Goal: Task Accomplishment & Management: Manage account settings

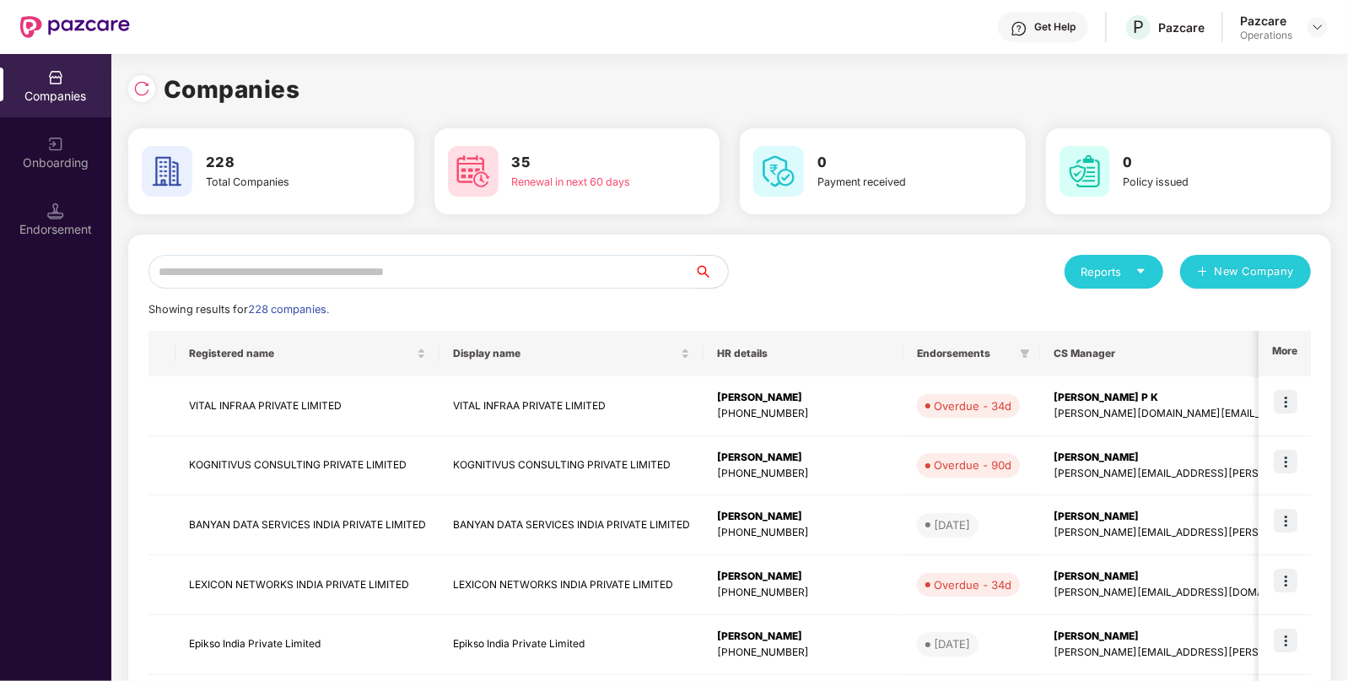
click at [260, 262] on input "text" at bounding box center [422, 272] width 546 height 34
paste input "**********"
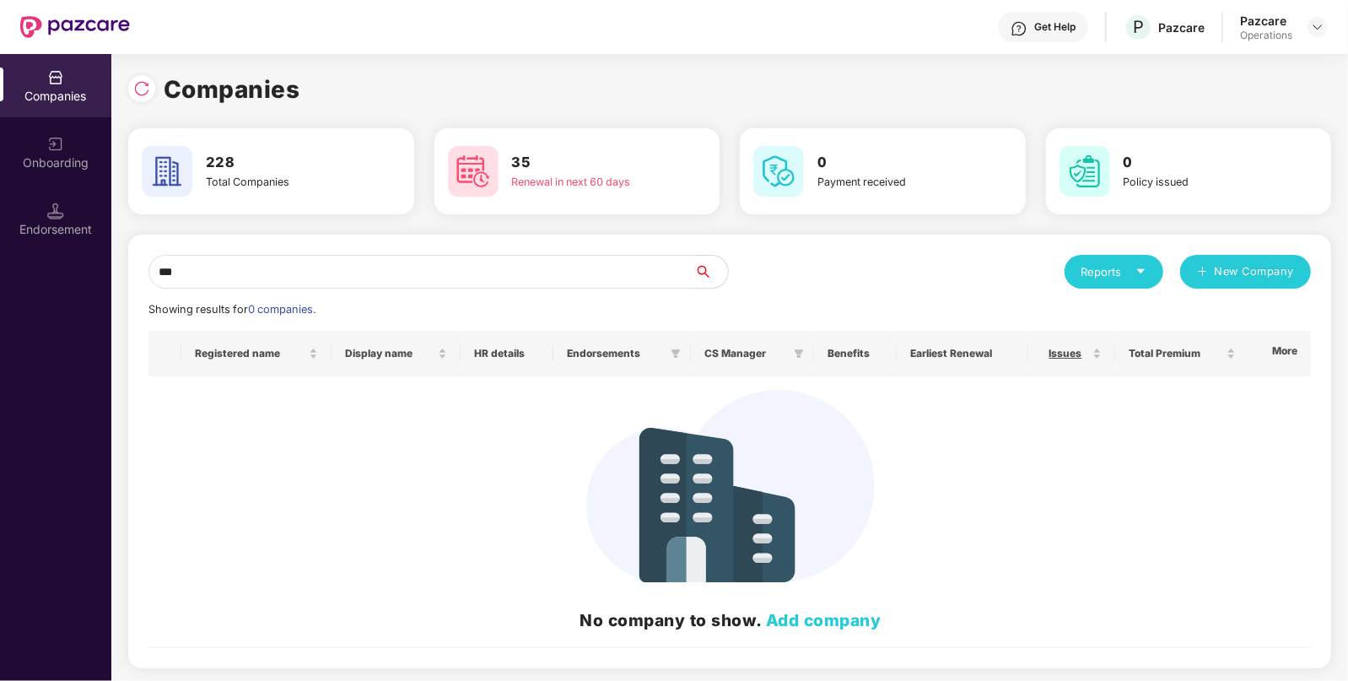
type input "*"
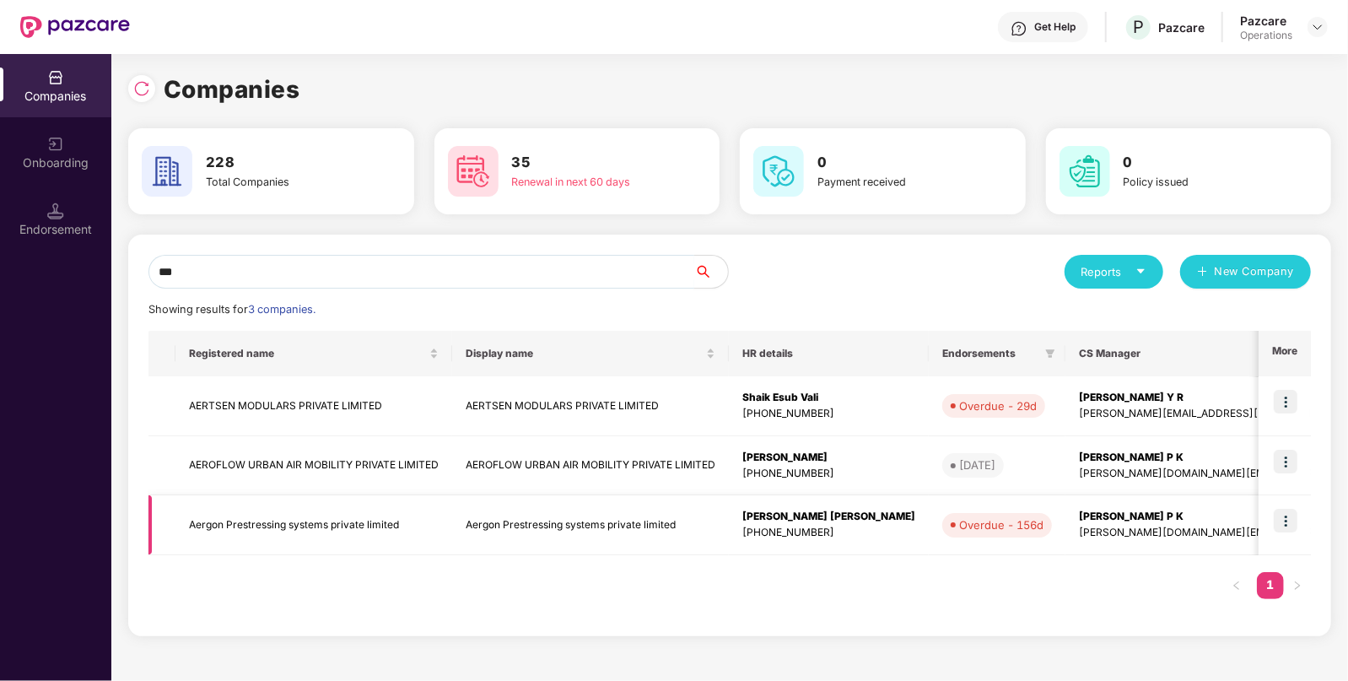
type input "***"
click at [1286, 516] on img at bounding box center [1286, 521] width 24 height 24
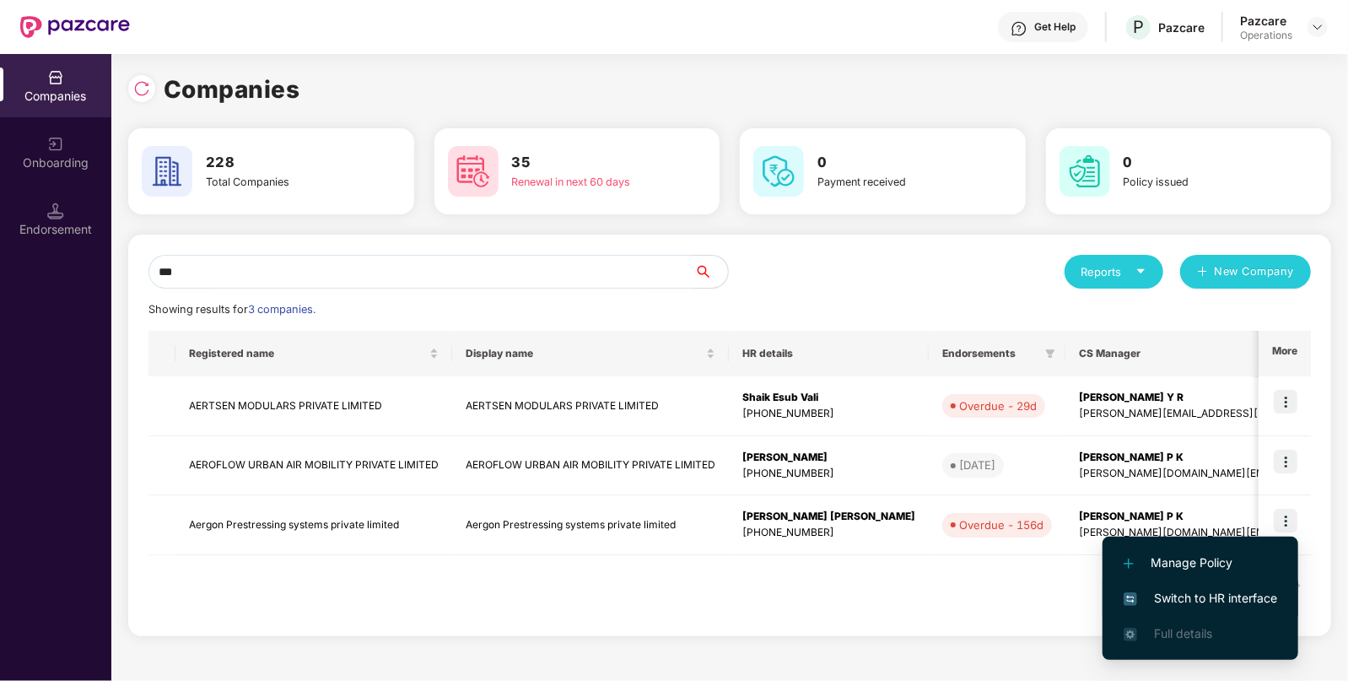
click at [1177, 592] on span "Switch to HR interface" at bounding box center [1201, 598] width 154 height 19
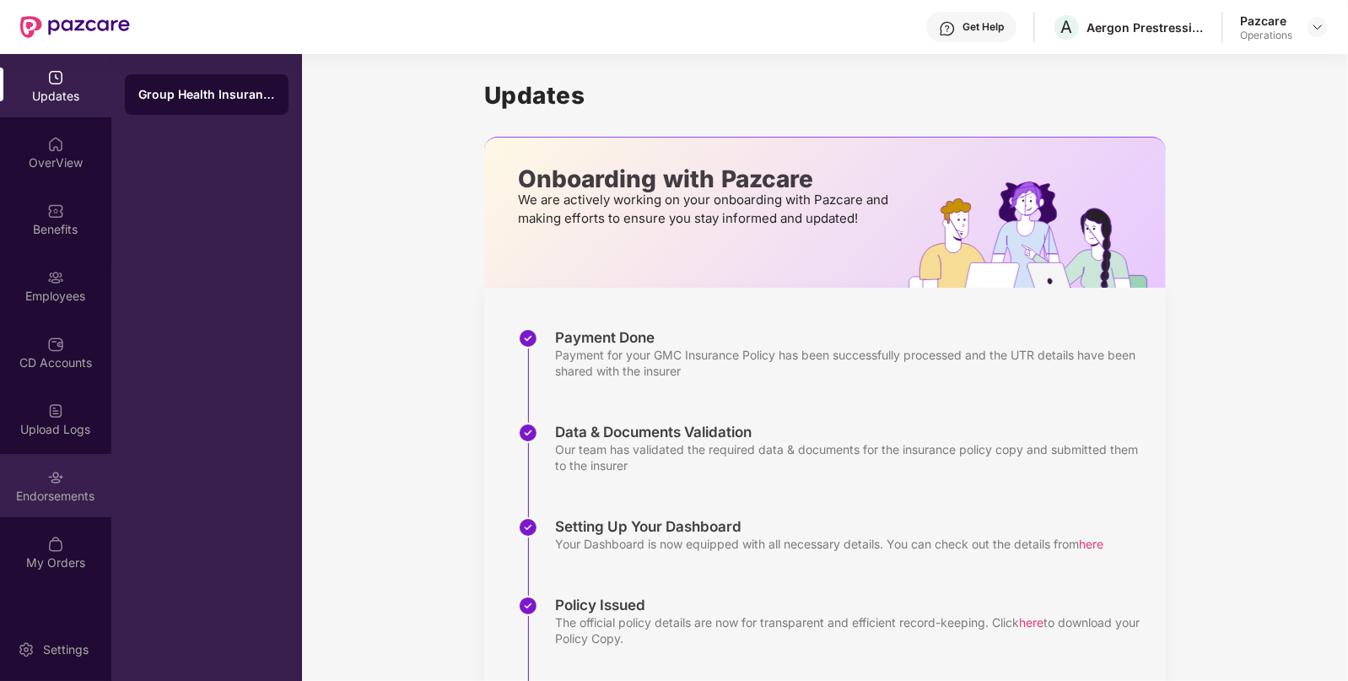
click at [51, 497] on div "Endorsements" at bounding box center [55, 496] width 111 height 17
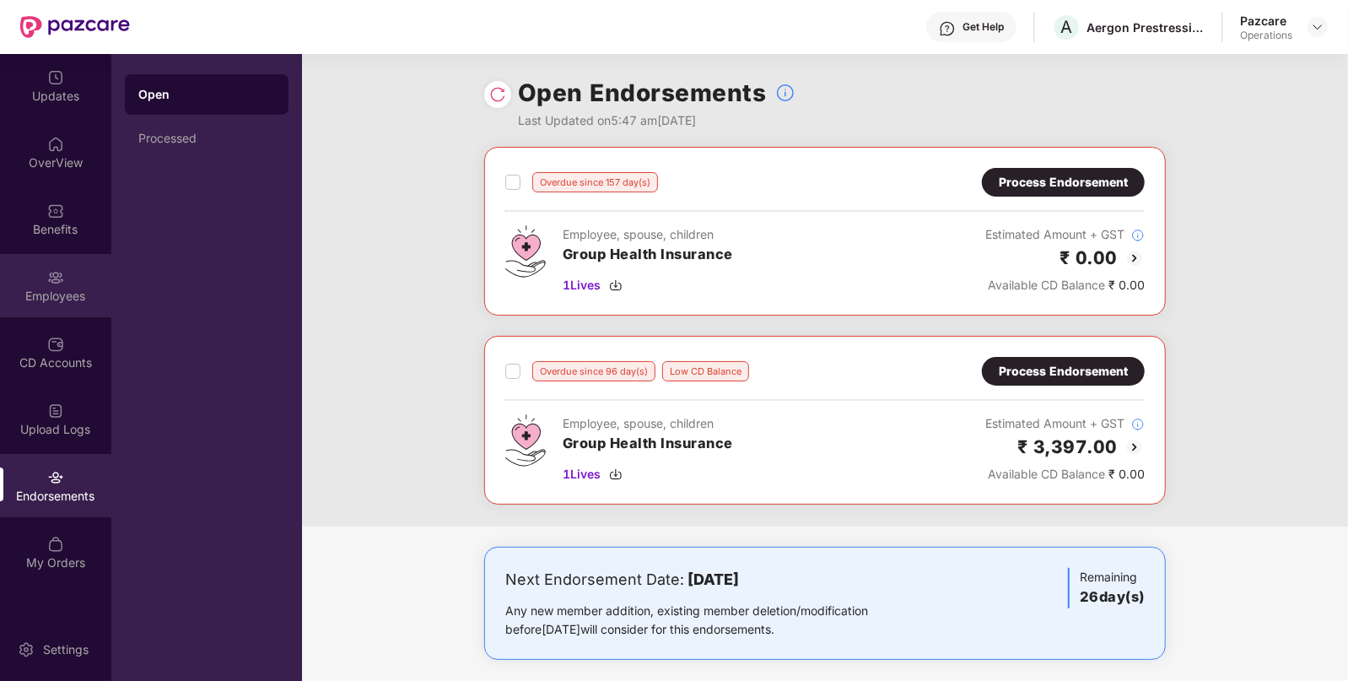
click at [47, 267] on div at bounding box center [55, 275] width 17 height 17
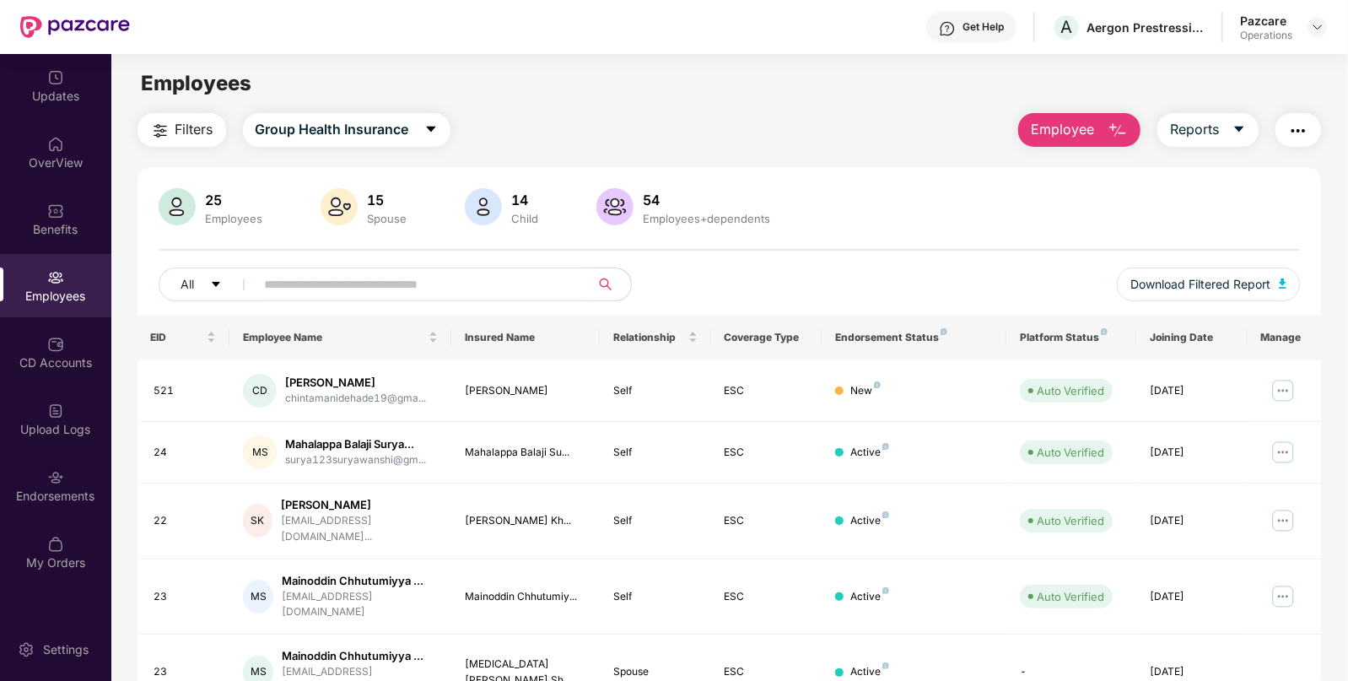
click at [186, 123] on span "Filters" at bounding box center [195, 129] width 38 height 21
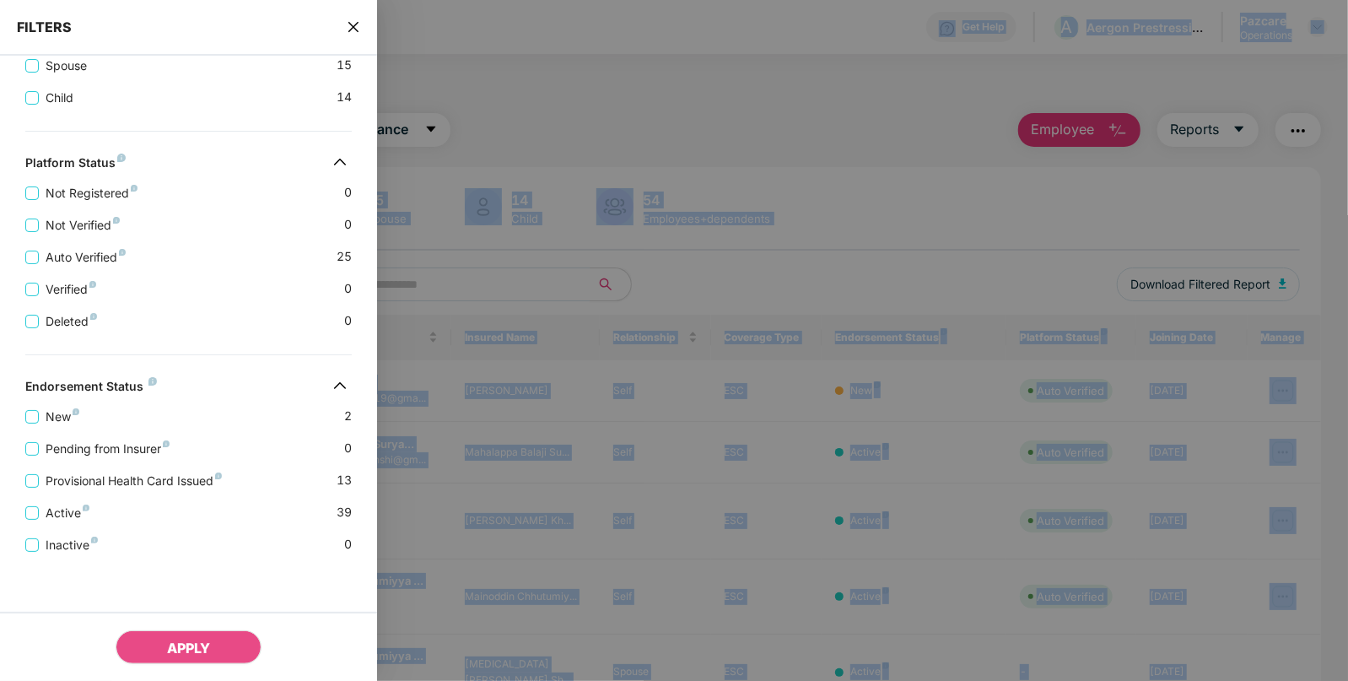
scroll to position [387, 0]
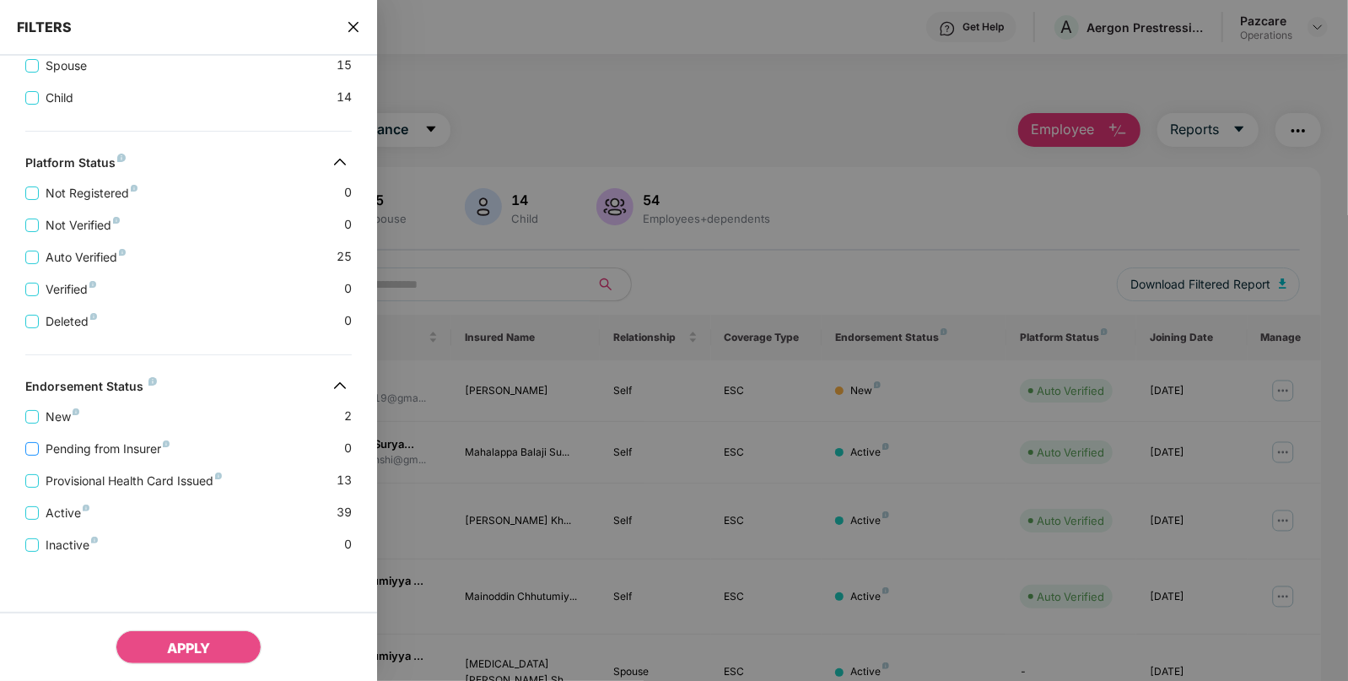
click at [108, 443] on span "Pending from Insurer" at bounding box center [108, 449] width 138 height 19
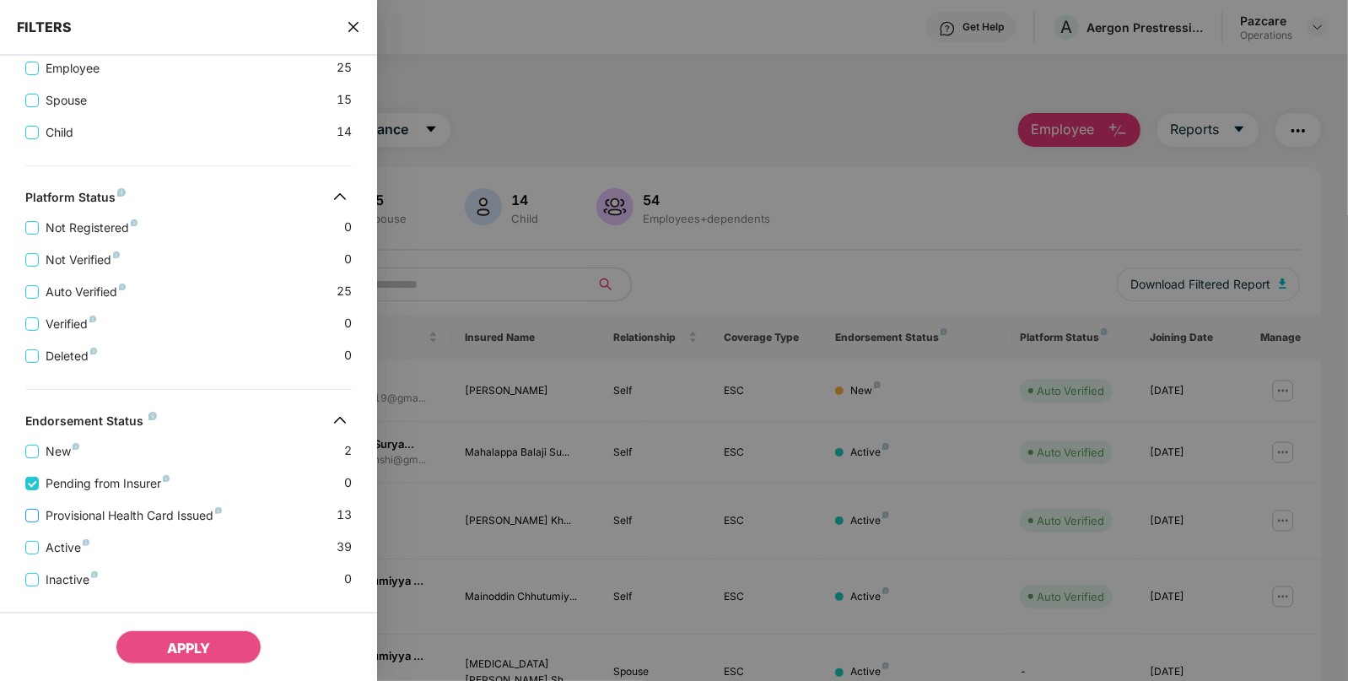
click at [156, 513] on span "Provisional Health Card Issued" at bounding box center [134, 515] width 190 height 19
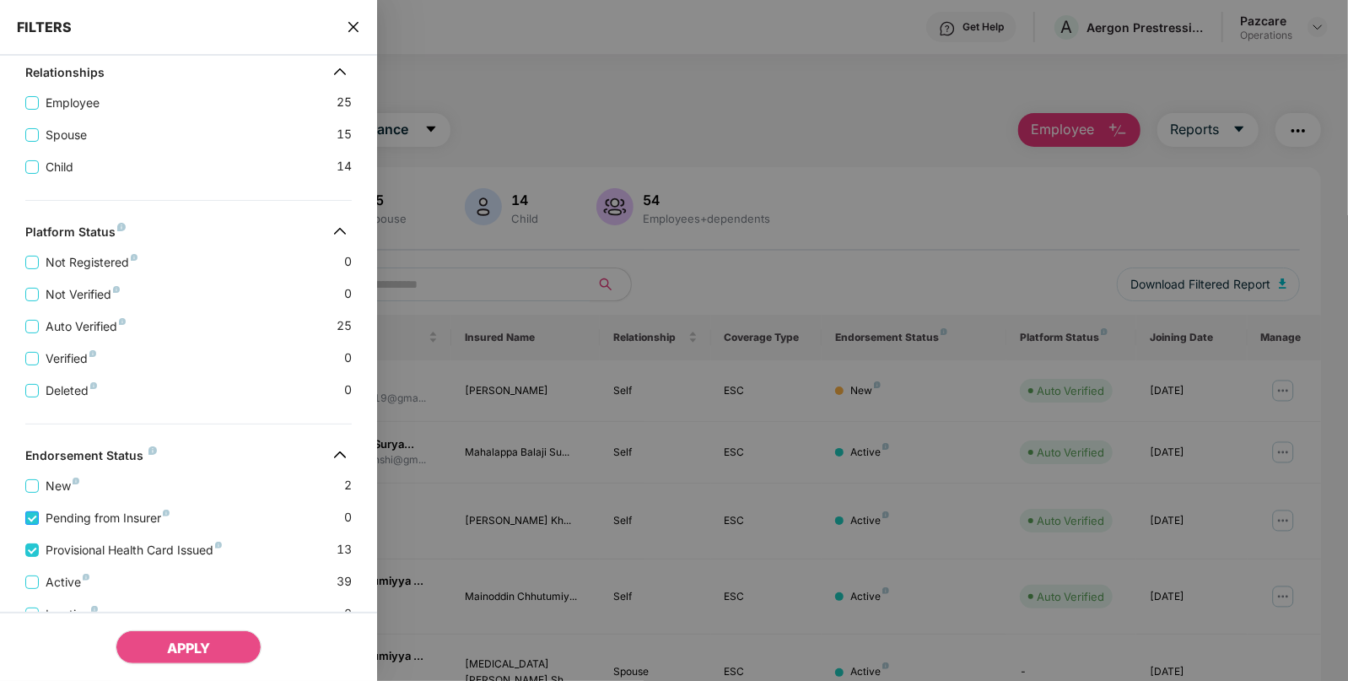
click at [77, 515] on span "Pending from Insurer" at bounding box center [108, 518] width 138 height 19
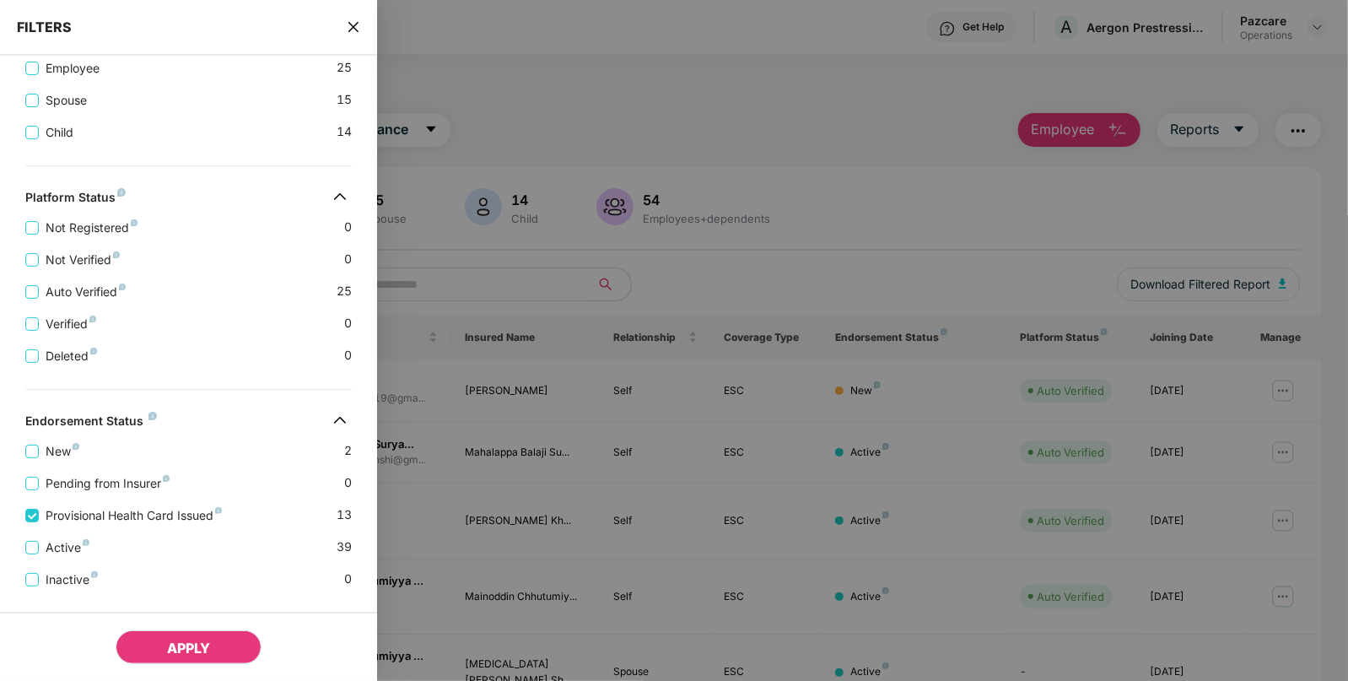
click at [153, 646] on button "APPLY" at bounding box center [189, 647] width 146 height 34
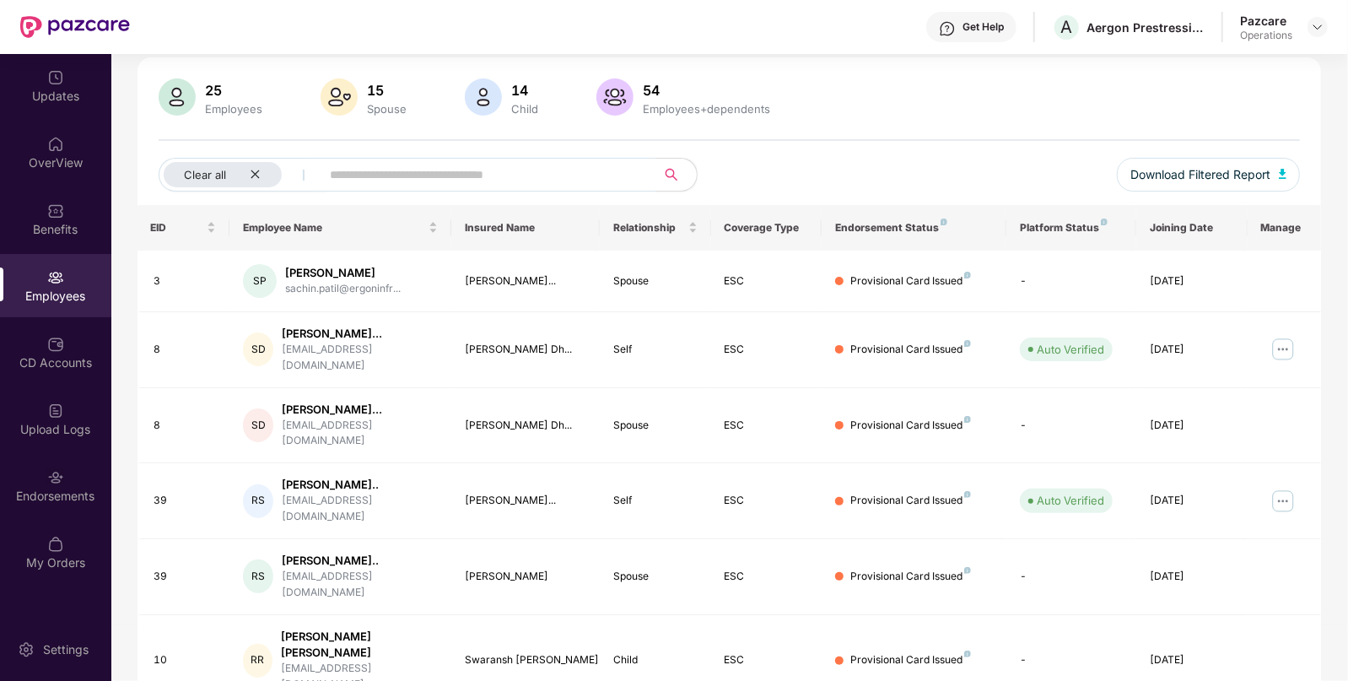
scroll to position [0, 0]
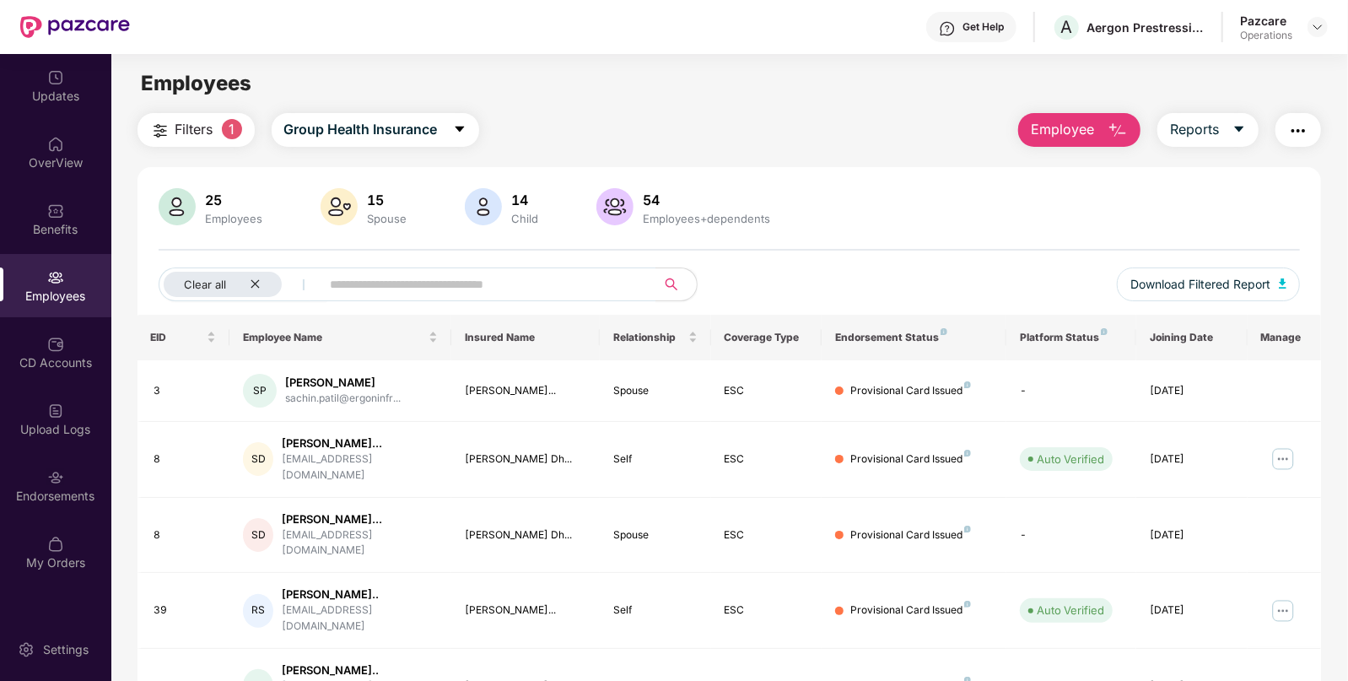
click at [1291, 131] on img "button" at bounding box center [1299, 131] width 20 height 20
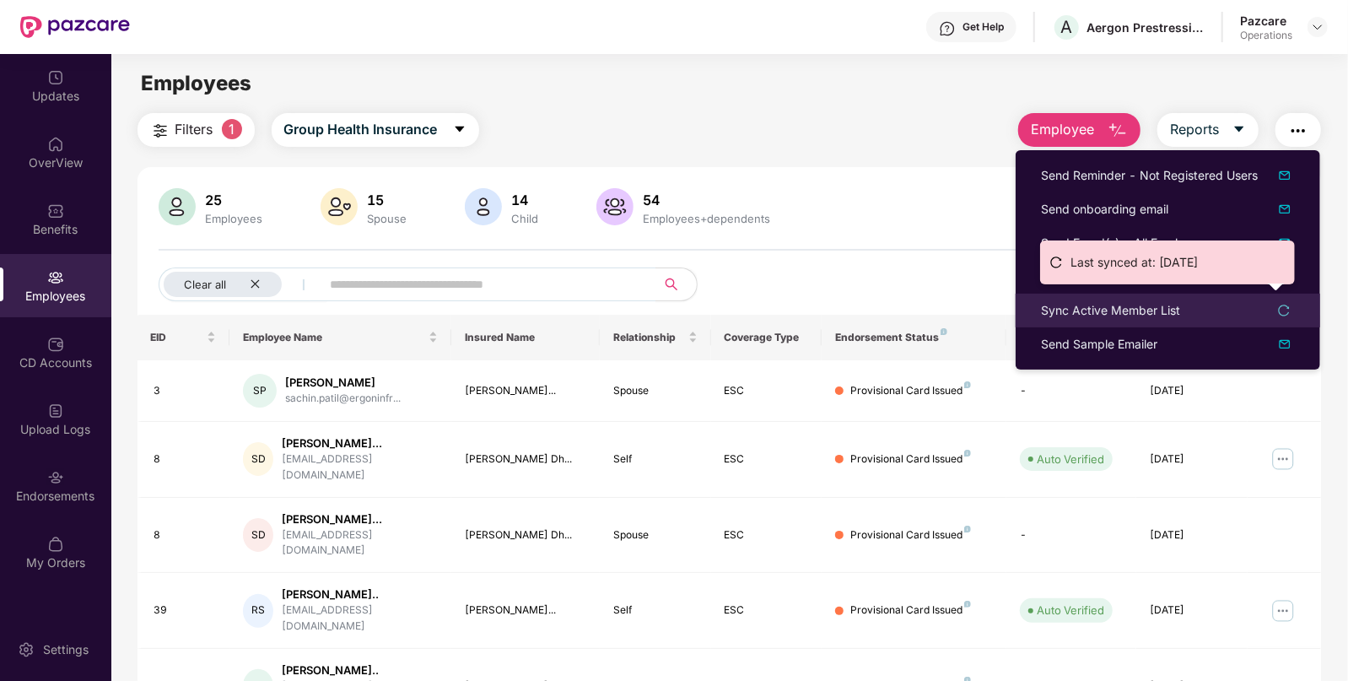
click at [1126, 309] on div "Sync Active Member List" at bounding box center [1110, 310] width 139 height 19
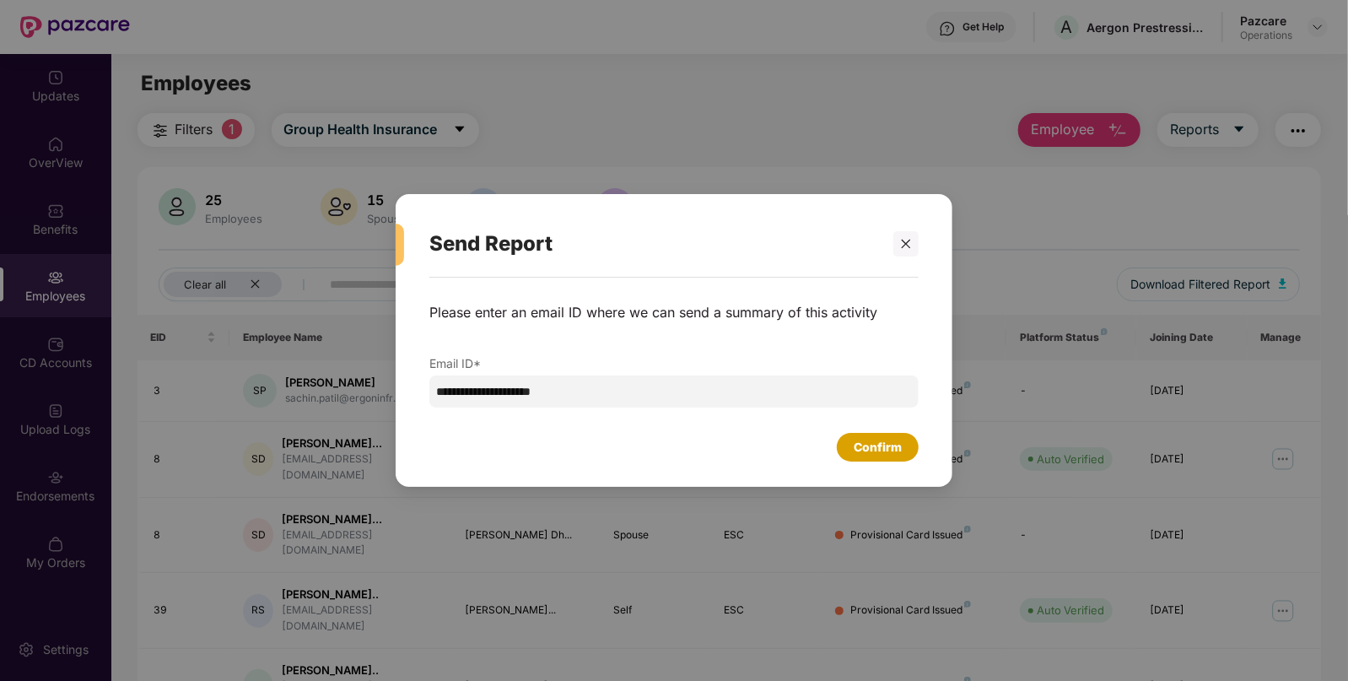
click at [873, 460] on div "Confirm" at bounding box center [878, 447] width 82 height 29
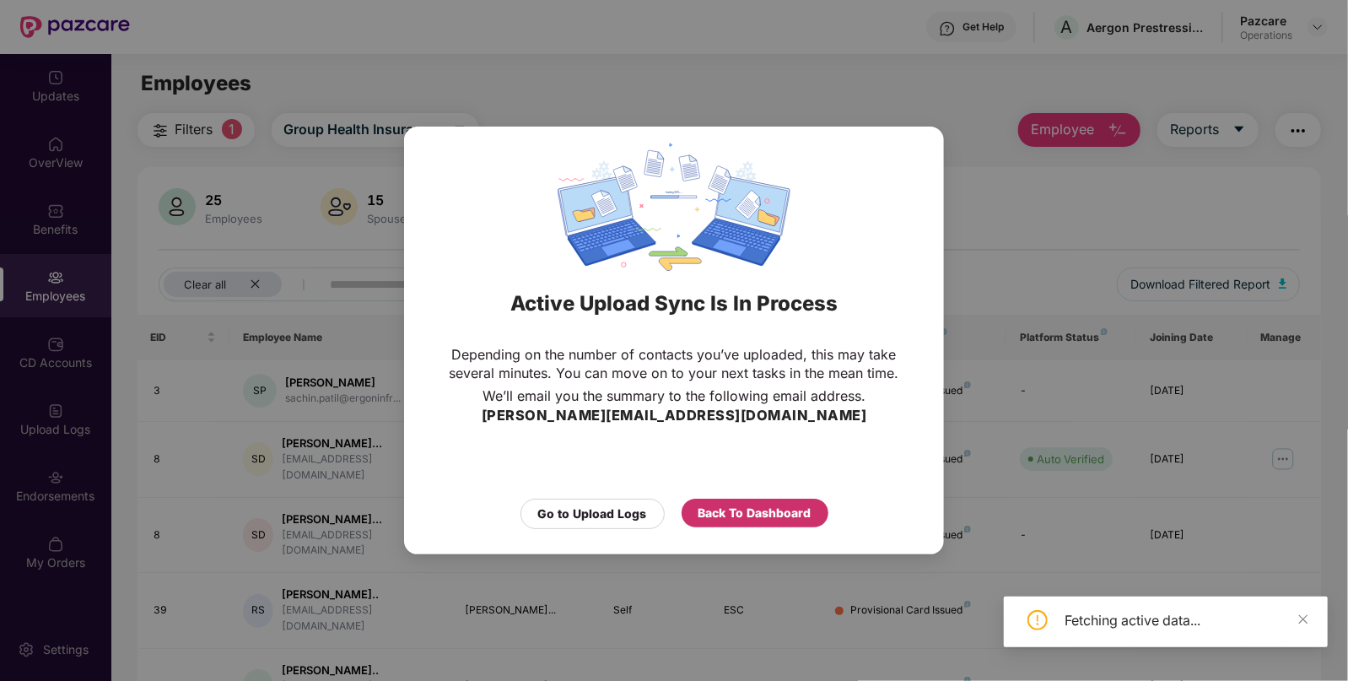
click at [737, 511] on div "Back To Dashboard" at bounding box center [755, 513] width 113 height 19
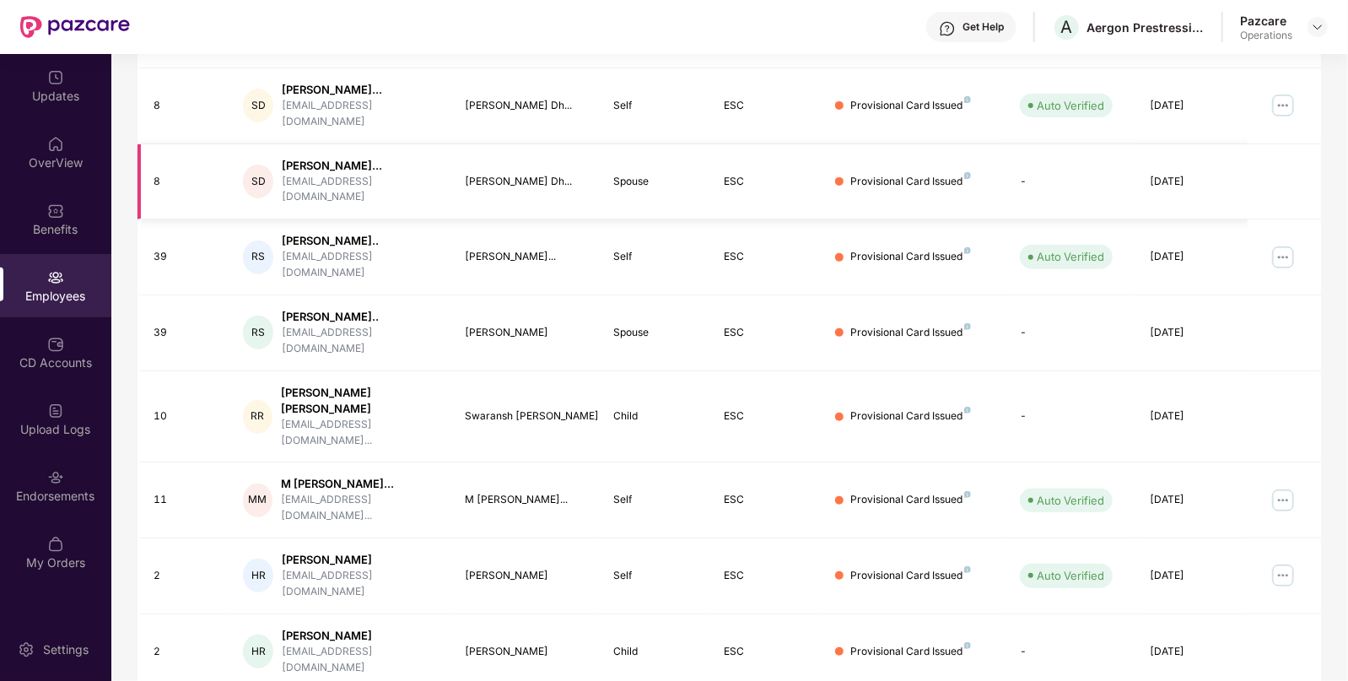
scroll to position [350, 0]
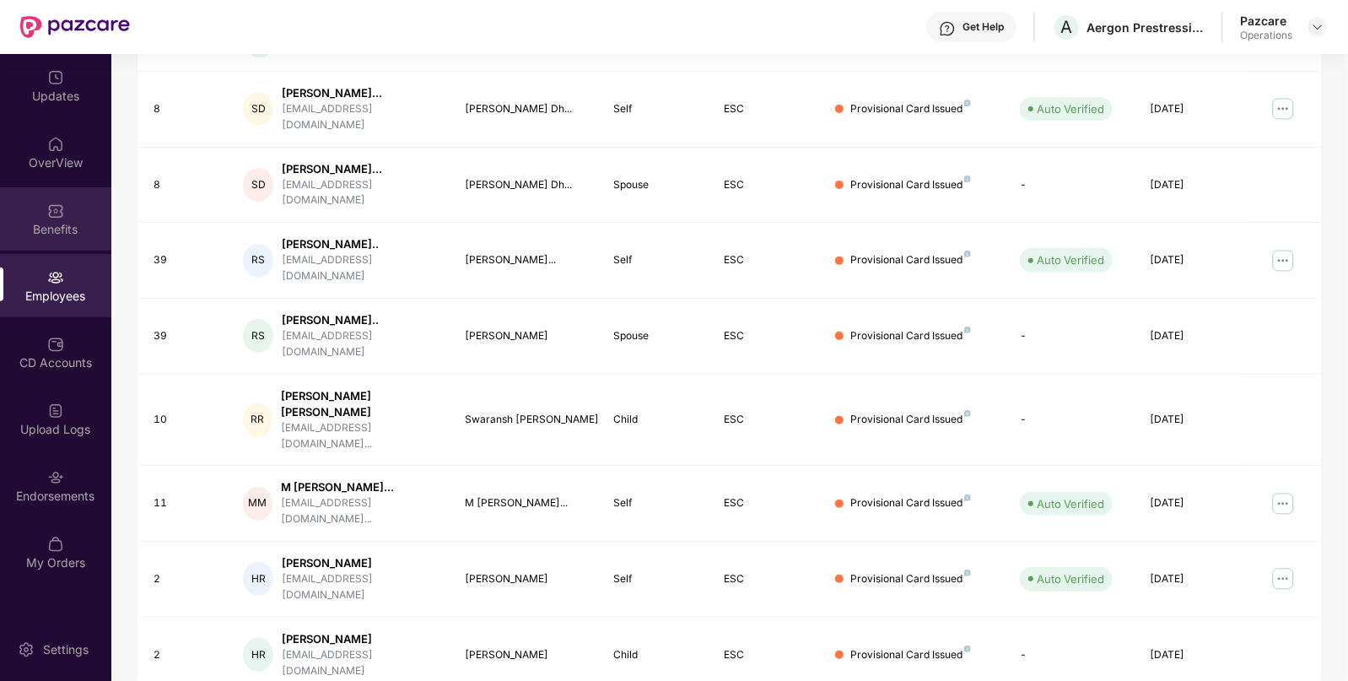
click at [59, 215] on img at bounding box center [55, 211] width 17 height 17
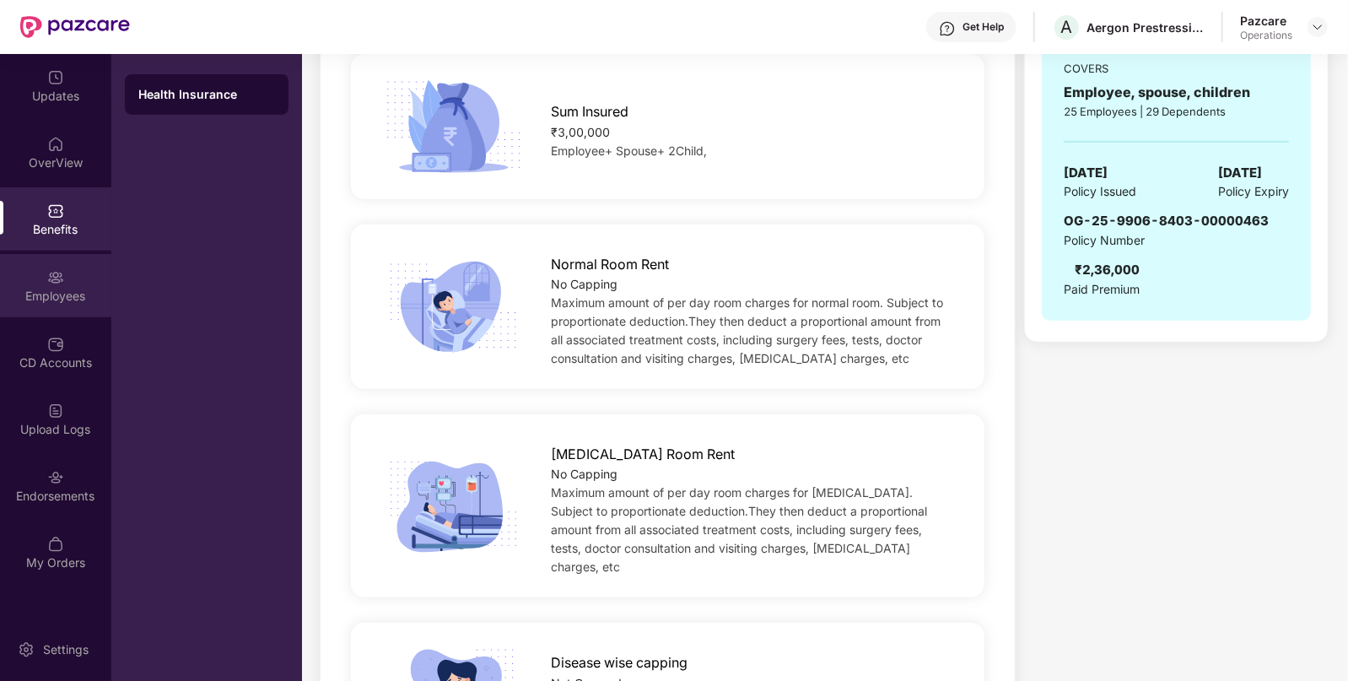
click at [51, 280] on img at bounding box center [55, 277] width 17 height 17
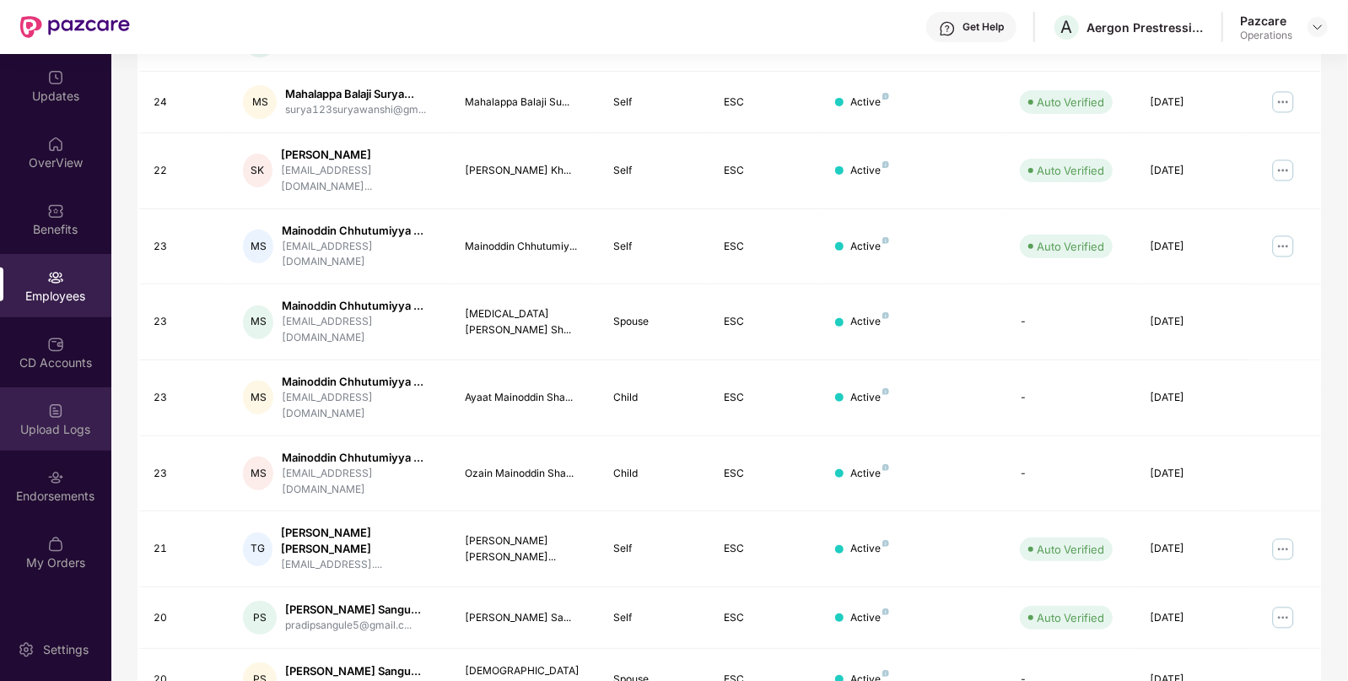
click at [40, 411] on div "Upload Logs" at bounding box center [55, 418] width 111 height 63
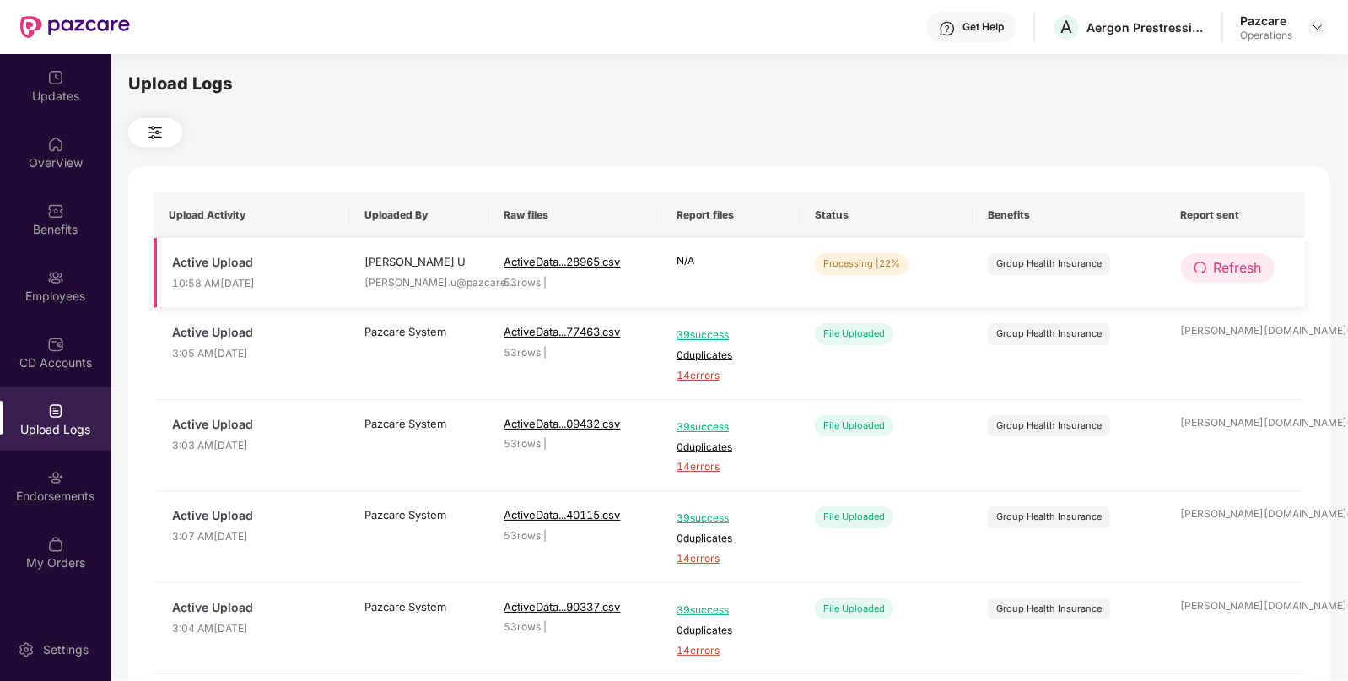
click at [1214, 262] on span "Refresh" at bounding box center [1238, 267] width 48 height 21
click at [1215, 262] on span "Refresh" at bounding box center [1239, 267] width 48 height 21
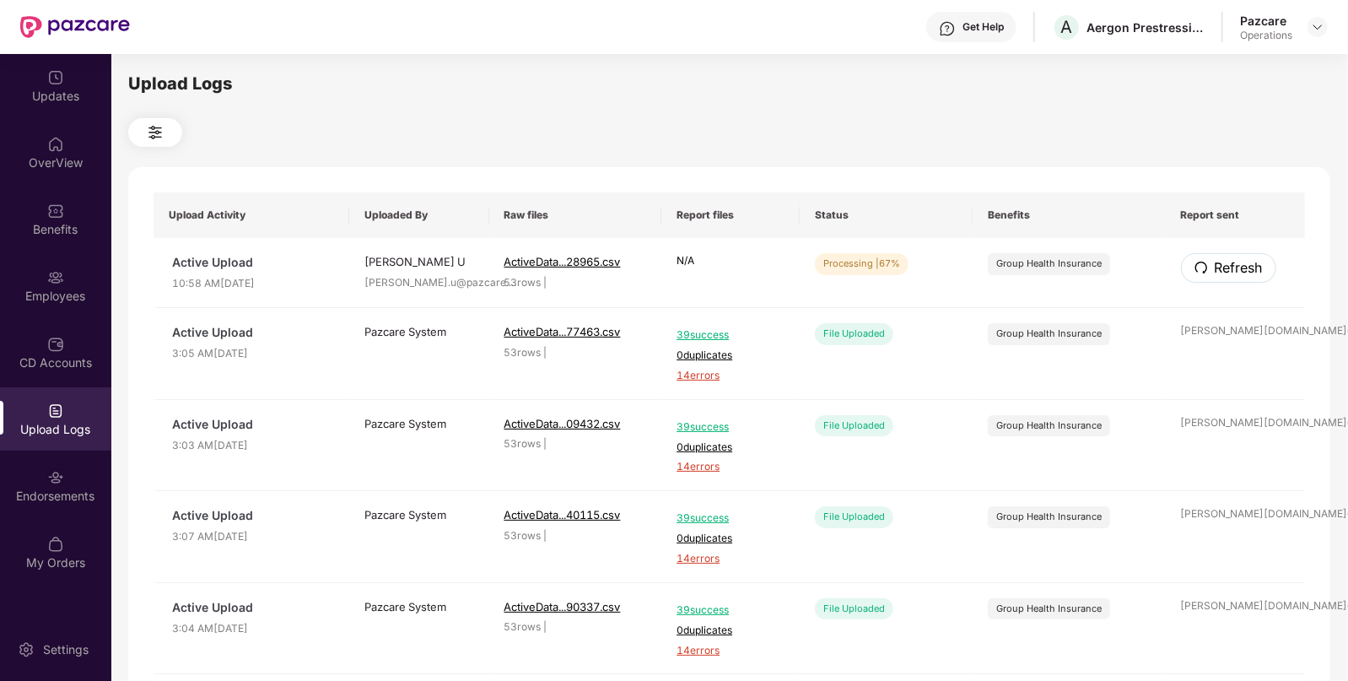
click at [1215, 262] on span "Refresh" at bounding box center [1239, 267] width 48 height 21
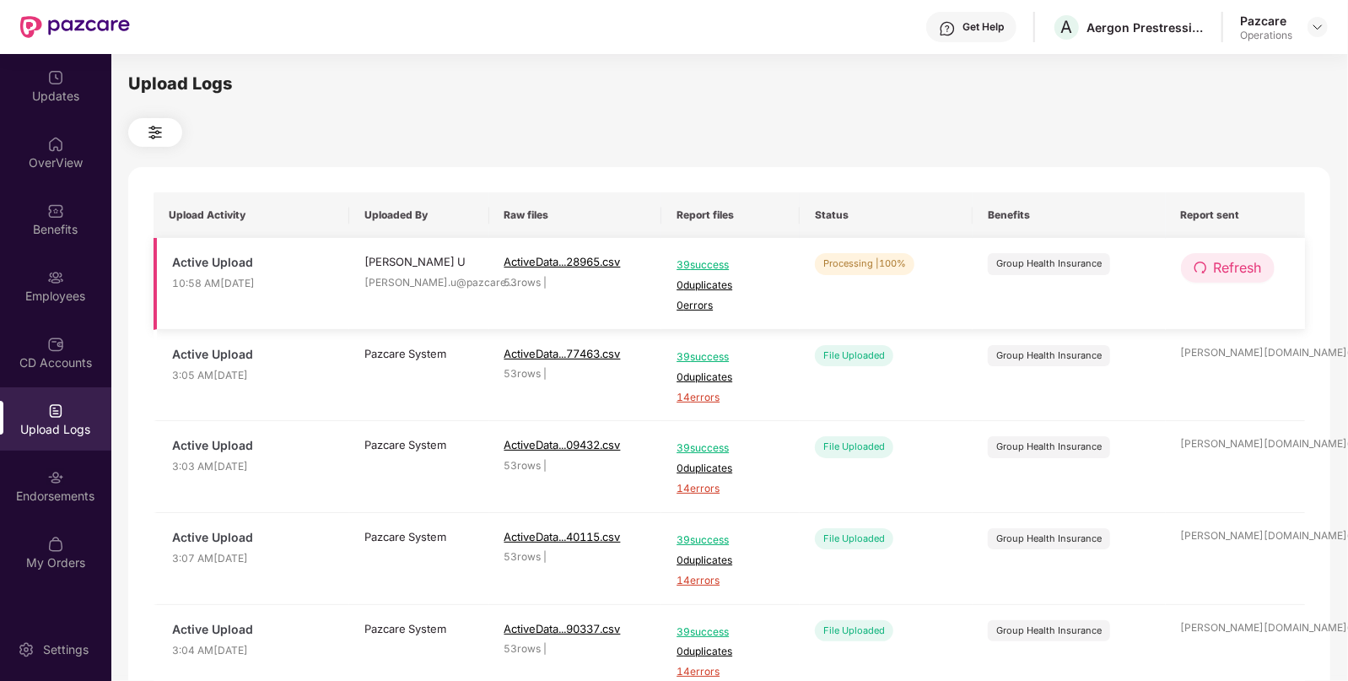
click at [1218, 264] on span "Refresh" at bounding box center [1238, 267] width 48 height 21
click at [702, 303] on span "14 errors" at bounding box center [731, 306] width 108 height 16
click at [1316, 22] on img at bounding box center [1318, 27] width 14 height 14
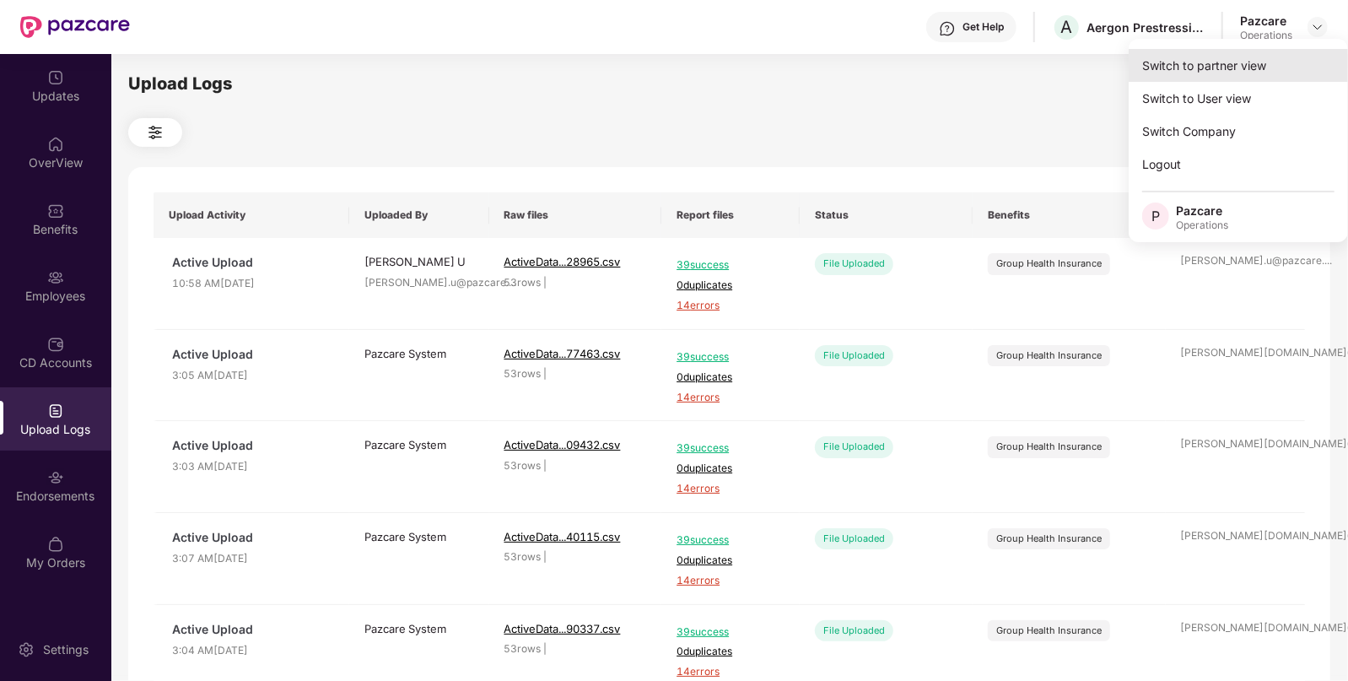
click at [1230, 59] on div "Switch to partner view" at bounding box center [1238, 65] width 219 height 33
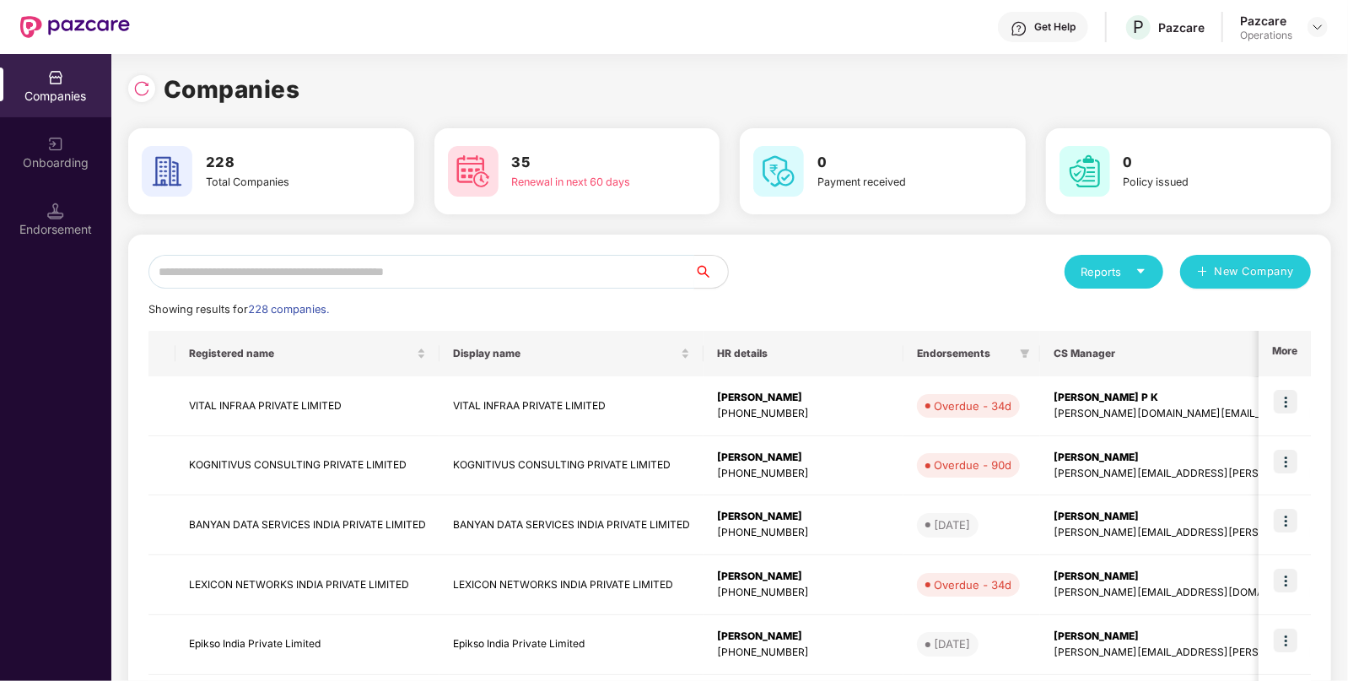
click at [381, 266] on input "text" at bounding box center [422, 272] width 546 height 34
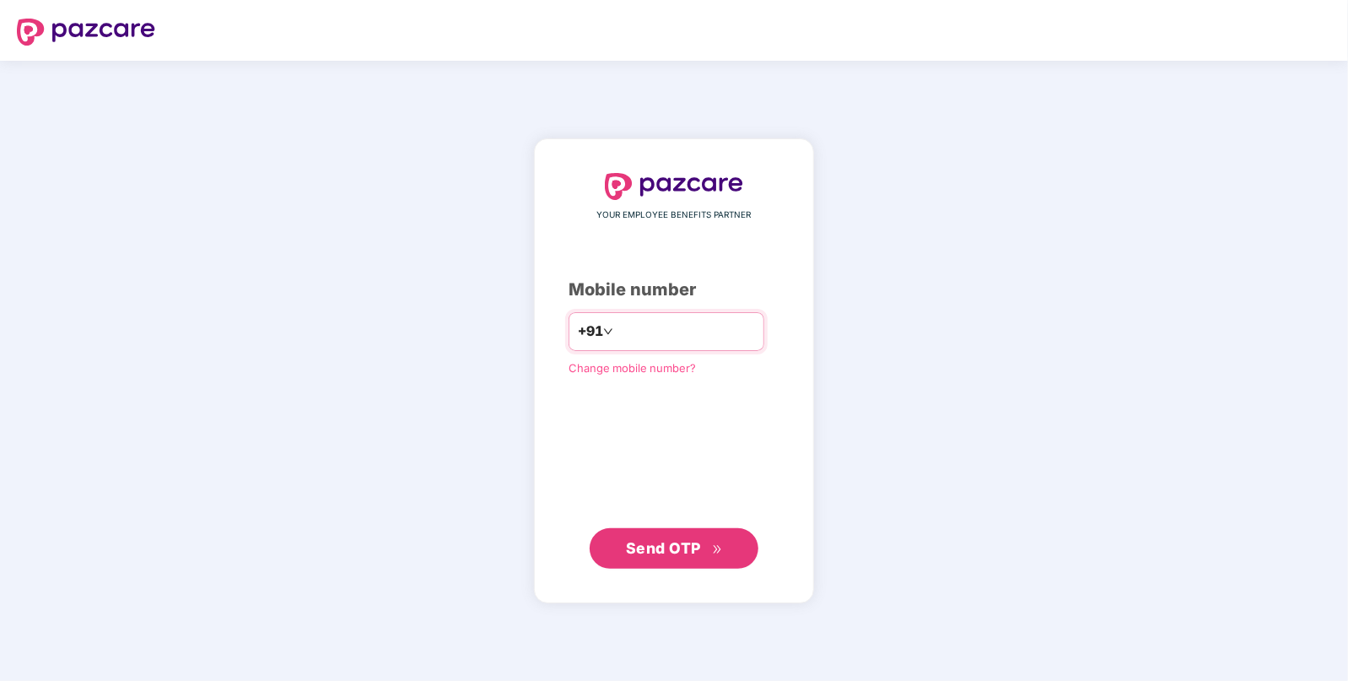
type input "*"
type input "**********"
click at [656, 543] on span "Send OTP" at bounding box center [663, 547] width 75 height 18
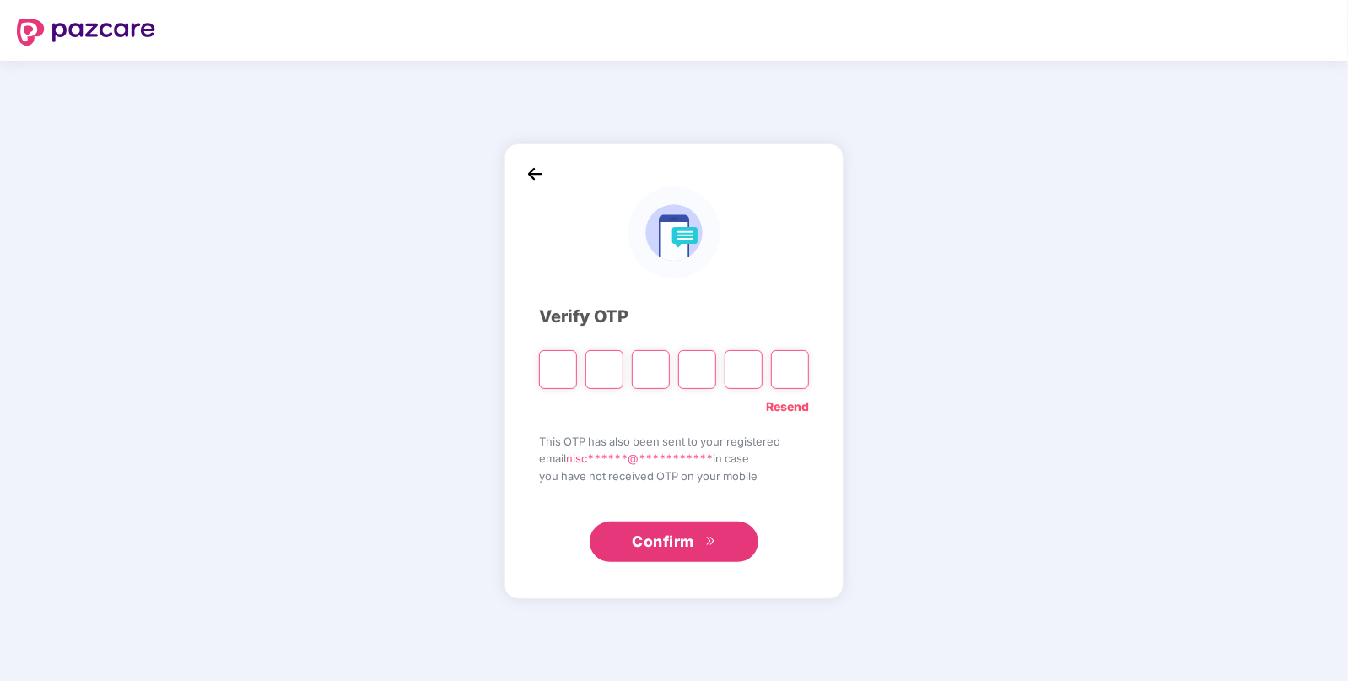
paste input "*"
type input "*"
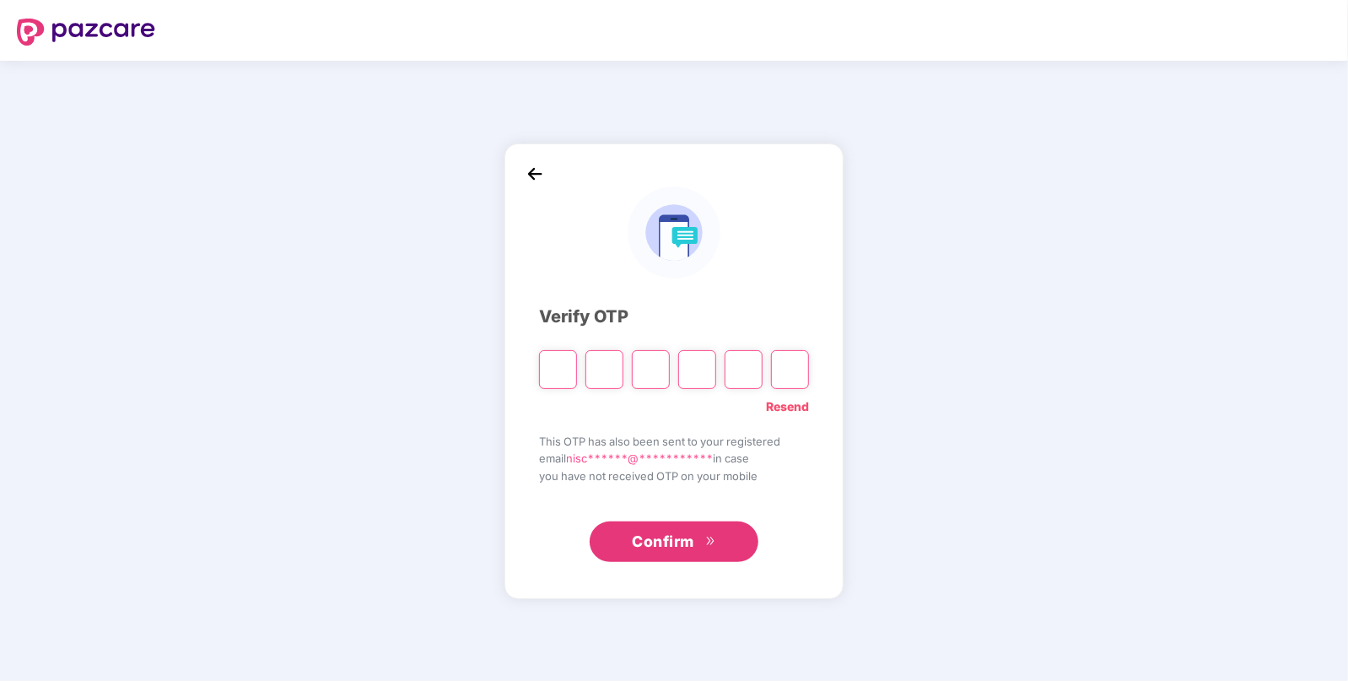
type input "*"
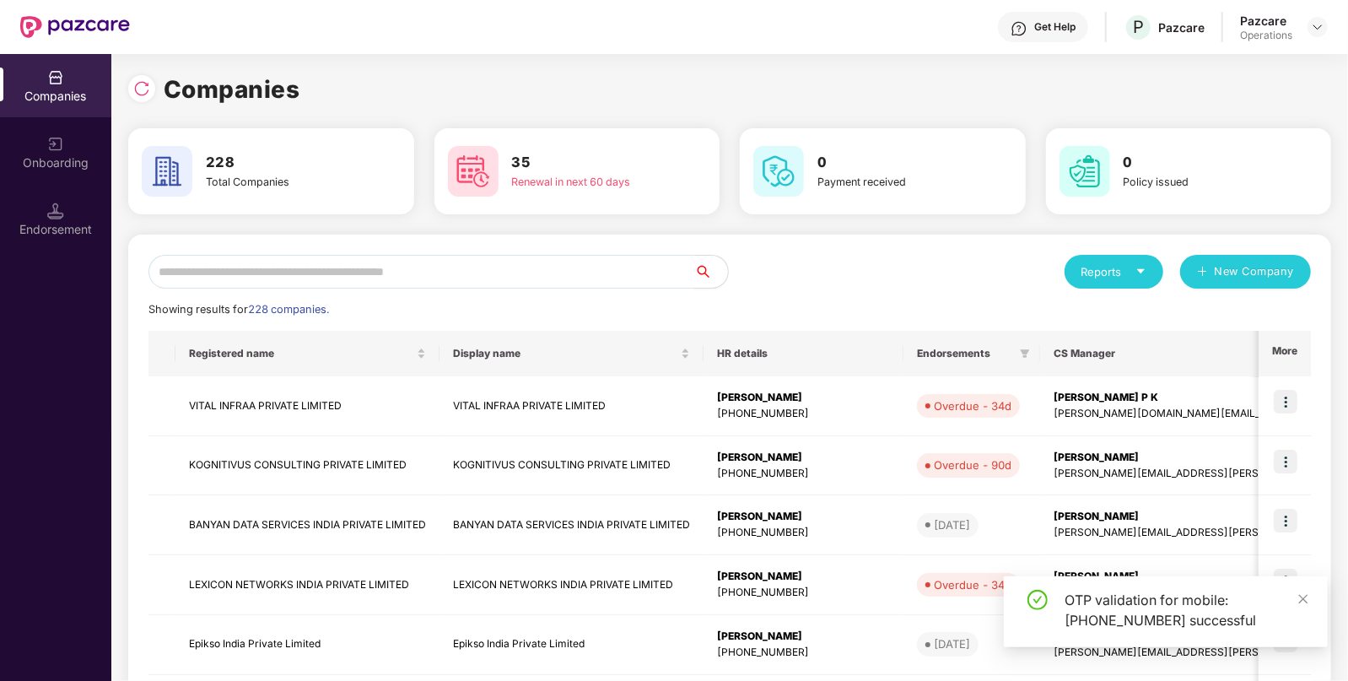
click at [484, 278] on input "text" at bounding box center [422, 272] width 546 height 34
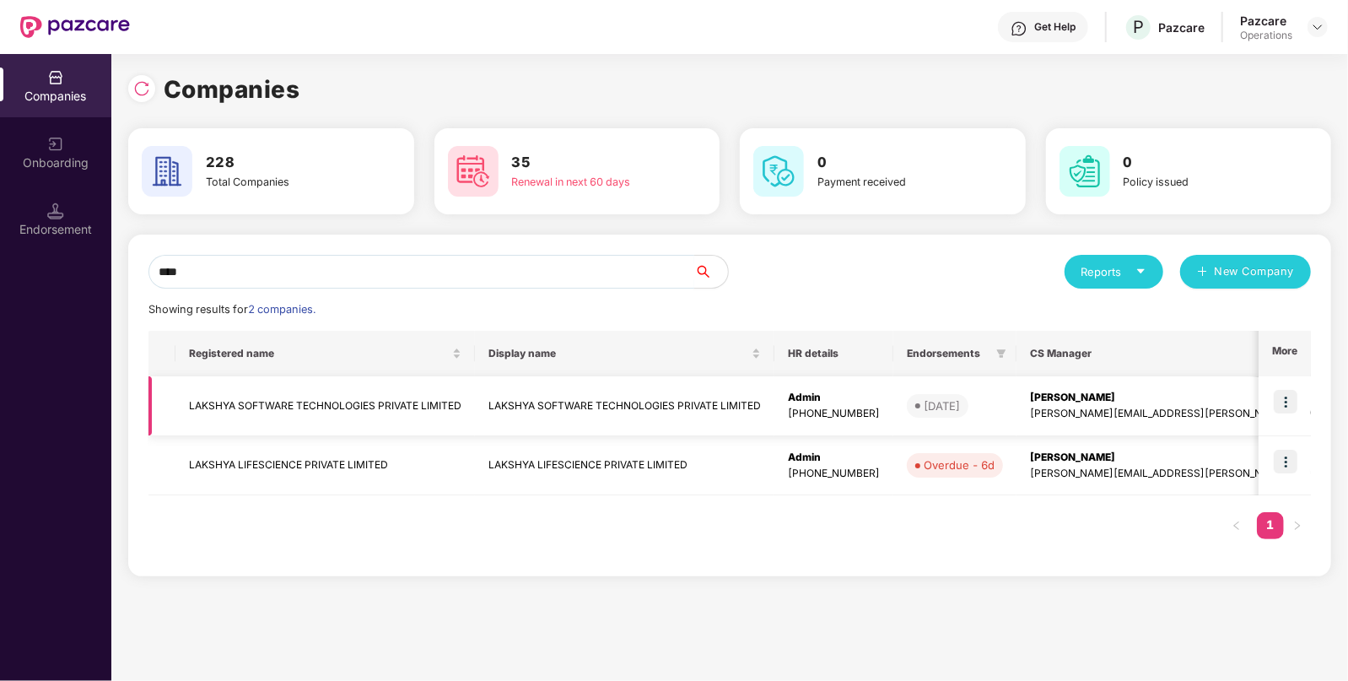
type input "****"
click at [1291, 392] on img at bounding box center [1286, 402] width 24 height 24
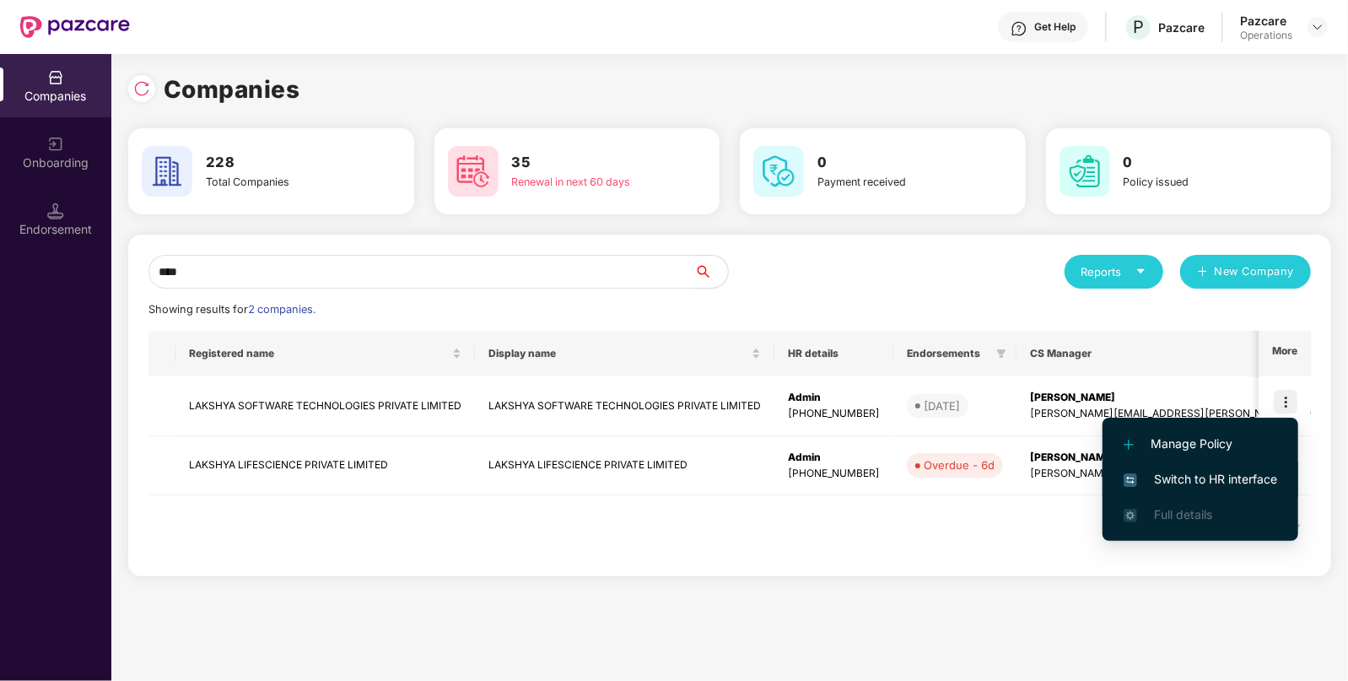
click at [1193, 473] on span "Switch to HR interface" at bounding box center [1201, 479] width 154 height 19
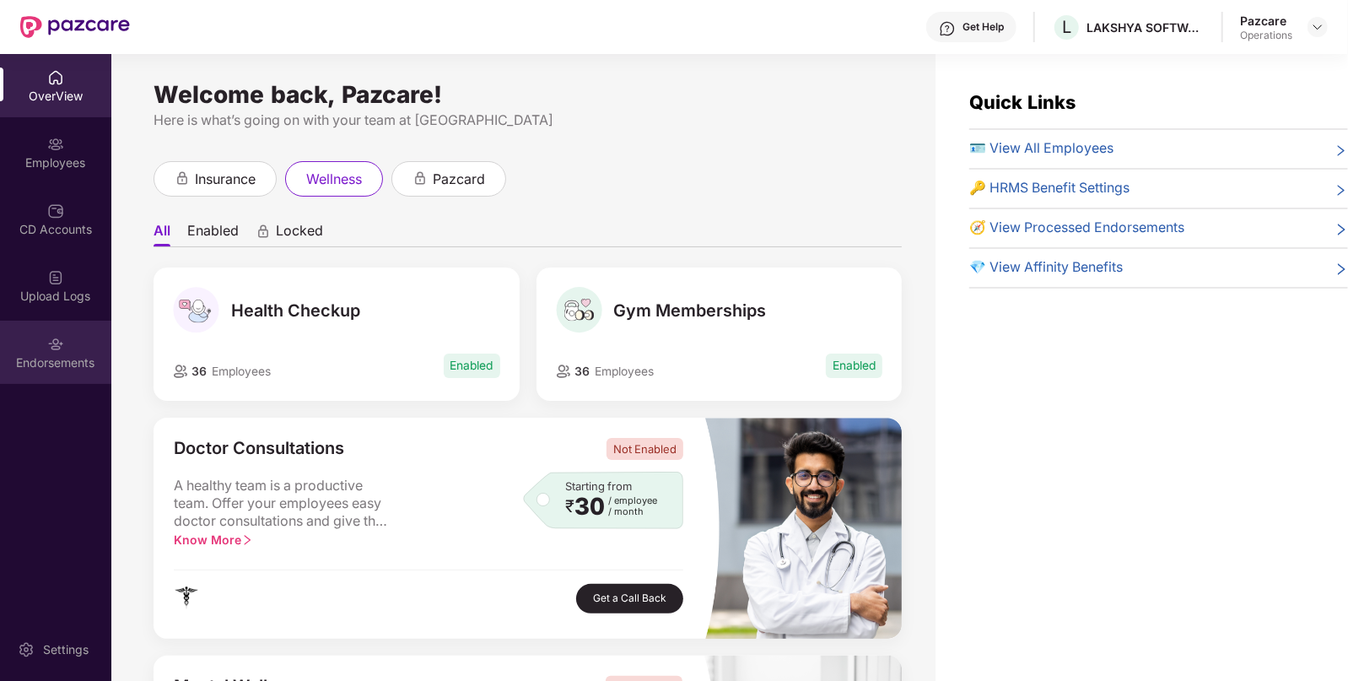
click at [36, 329] on div "Endorsements" at bounding box center [55, 352] width 111 height 63
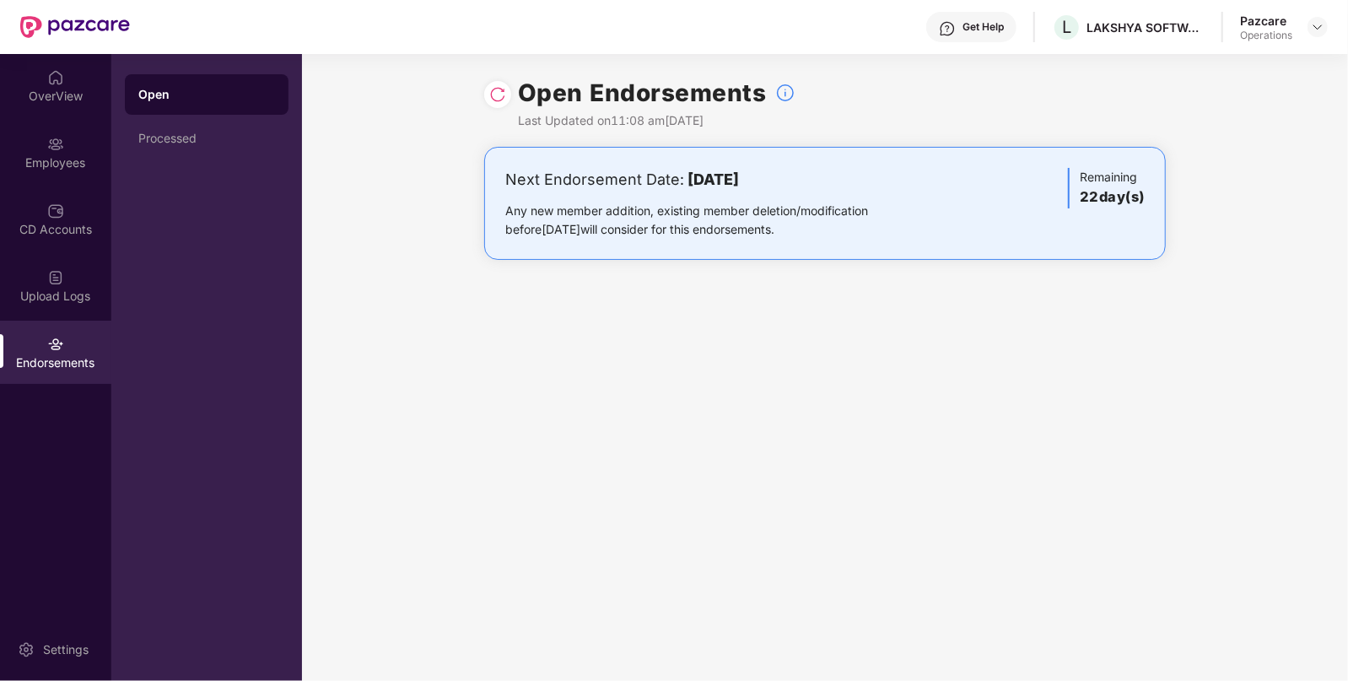
click at [1309, 34] on div at bounding box center [1318, 27] width 20 height 20
click at [1319, 19] on div at bounding box center [1318, 27] width 20 height 20
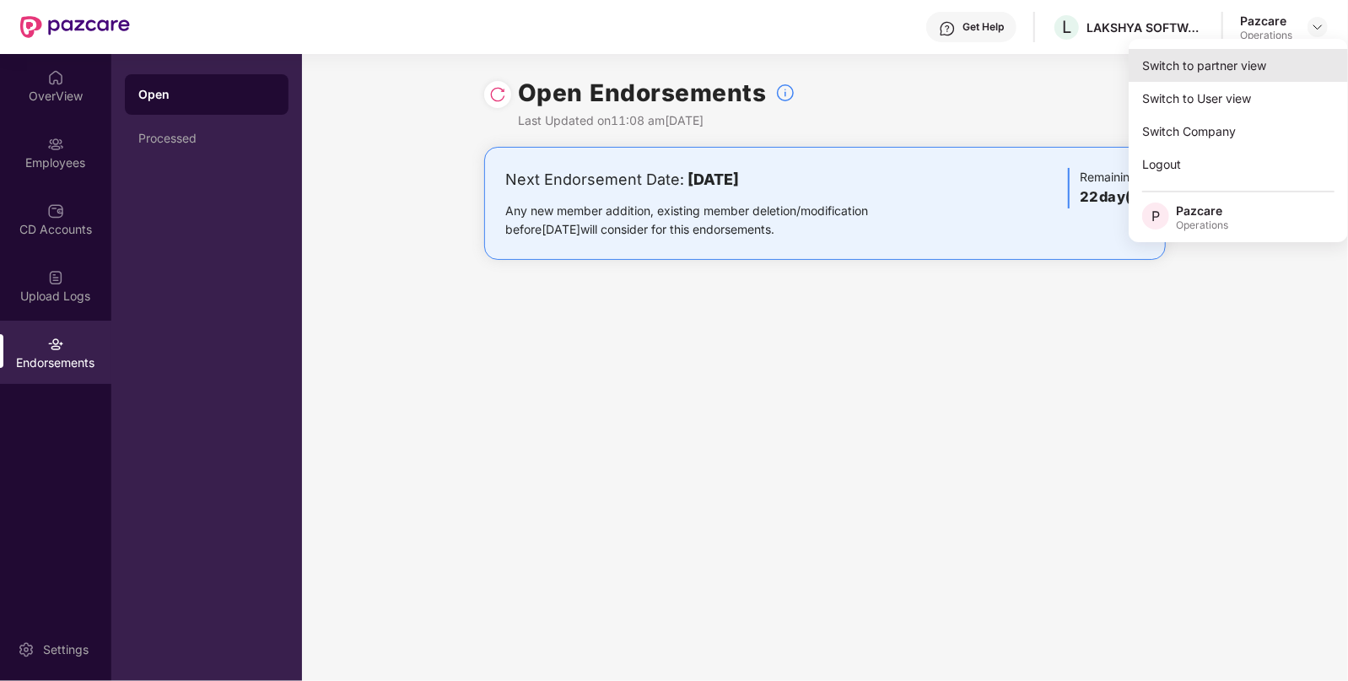
click at [1246, 53] on div "Switch to partner view" at bounding box center [1238, 65] width 219 height 33
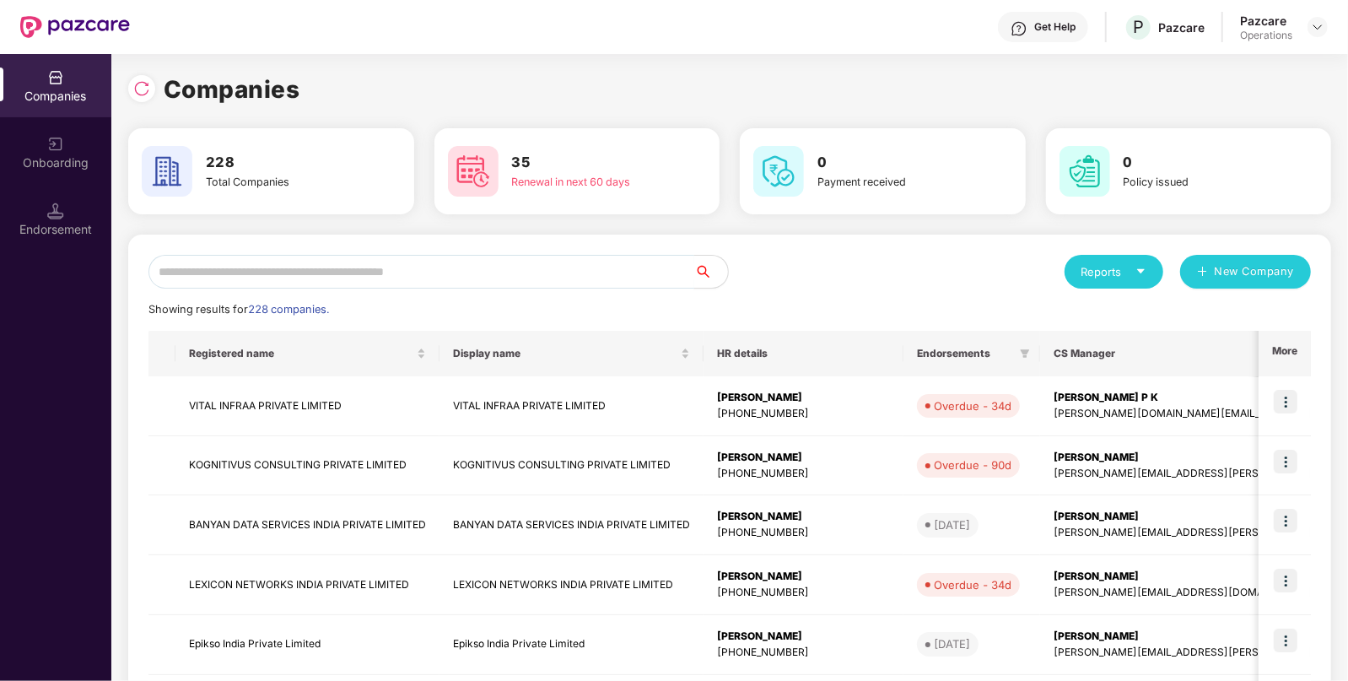
click at [520, 283] on input "text" at bounding box center [422, 272] width 546 height 34
type input "*"
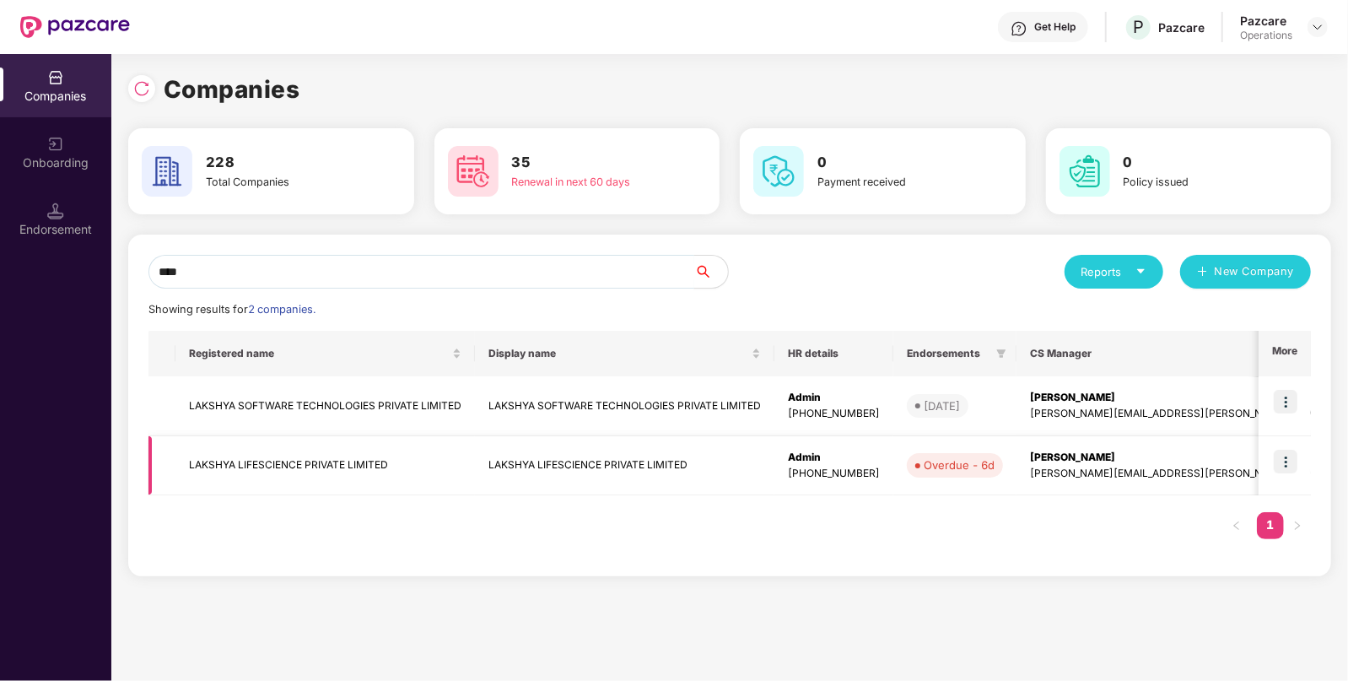
type input "****"
click at [1288, 456] on img at bounding box center [1286, 462] width 24 height 24
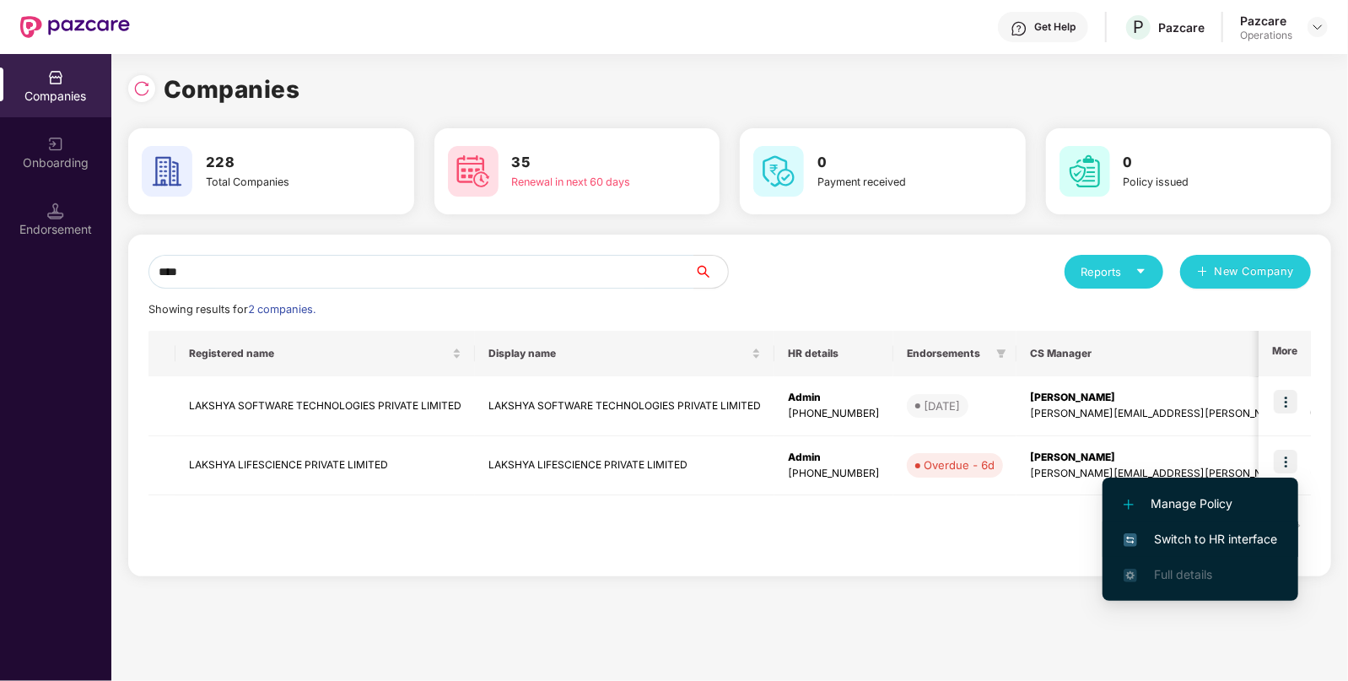
click at [1178, 534] on span "Switch to HR interface" at bounding box center [1201, 539] width 154 height 19
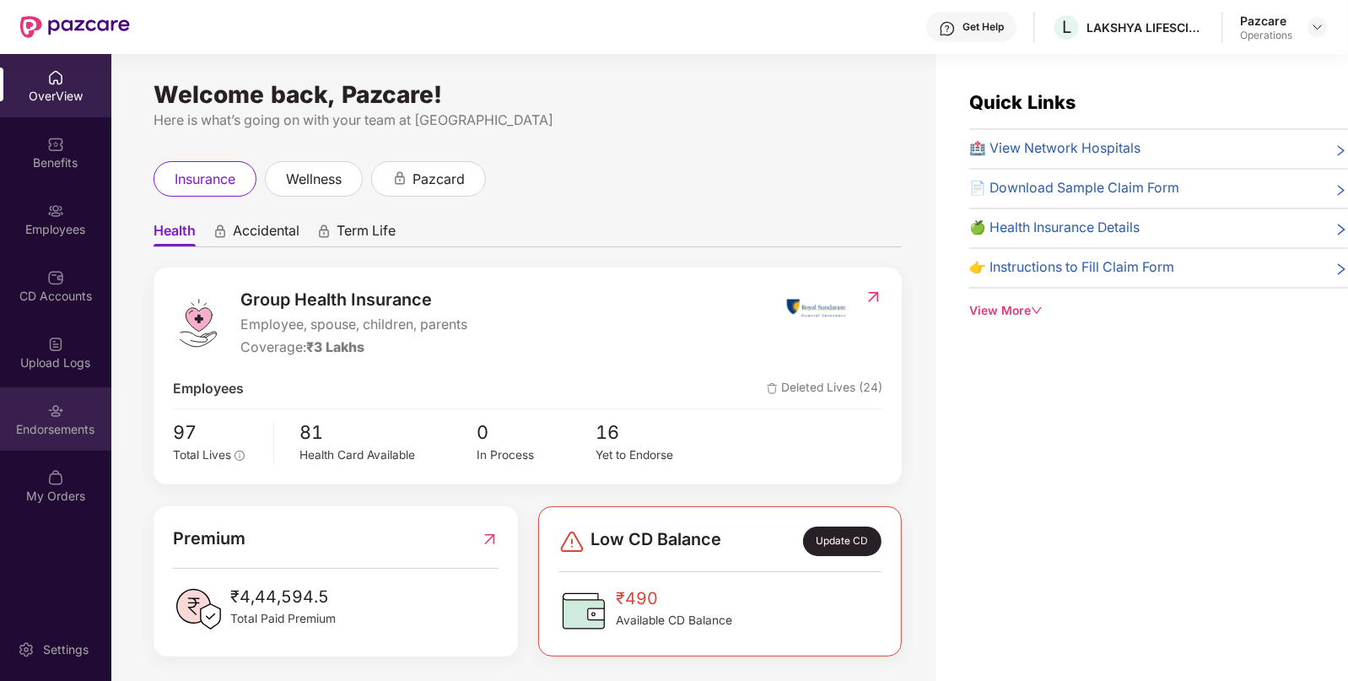
click at [45, 418] on div "Endorsements" at bounding box center [55, 418] width 111 height 63
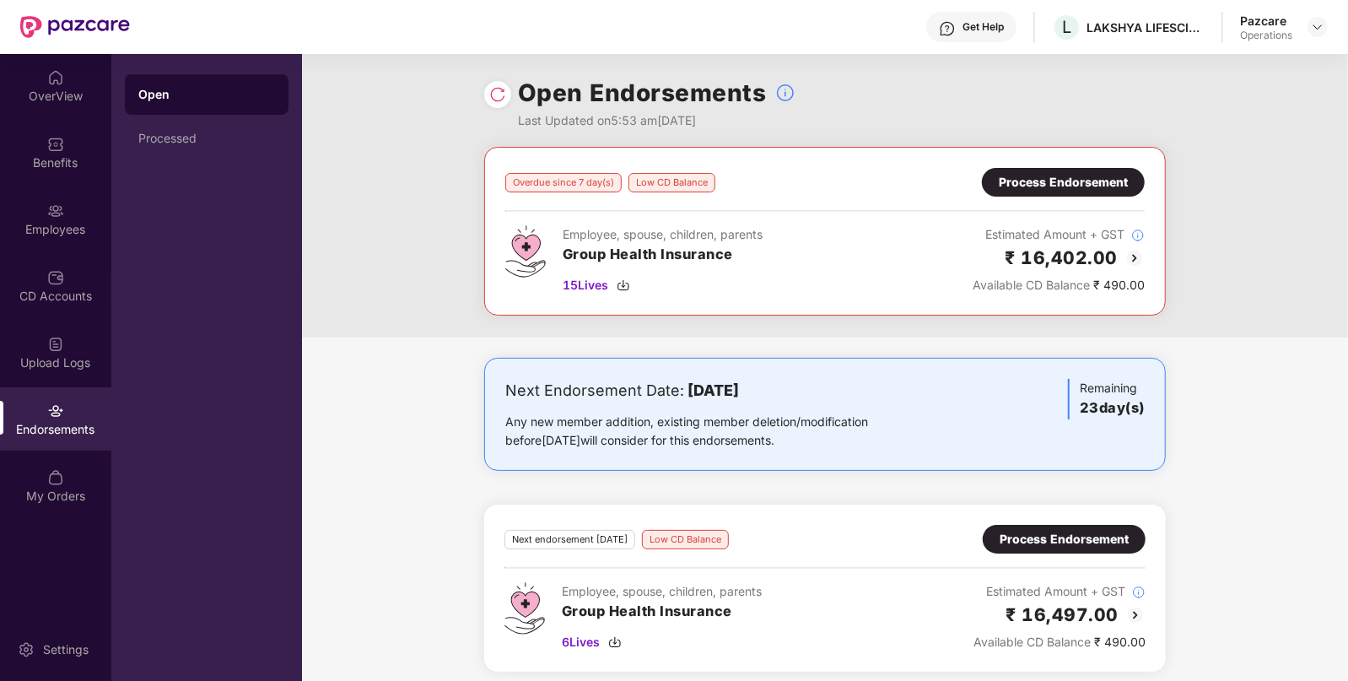
scroll to position [8, 0]
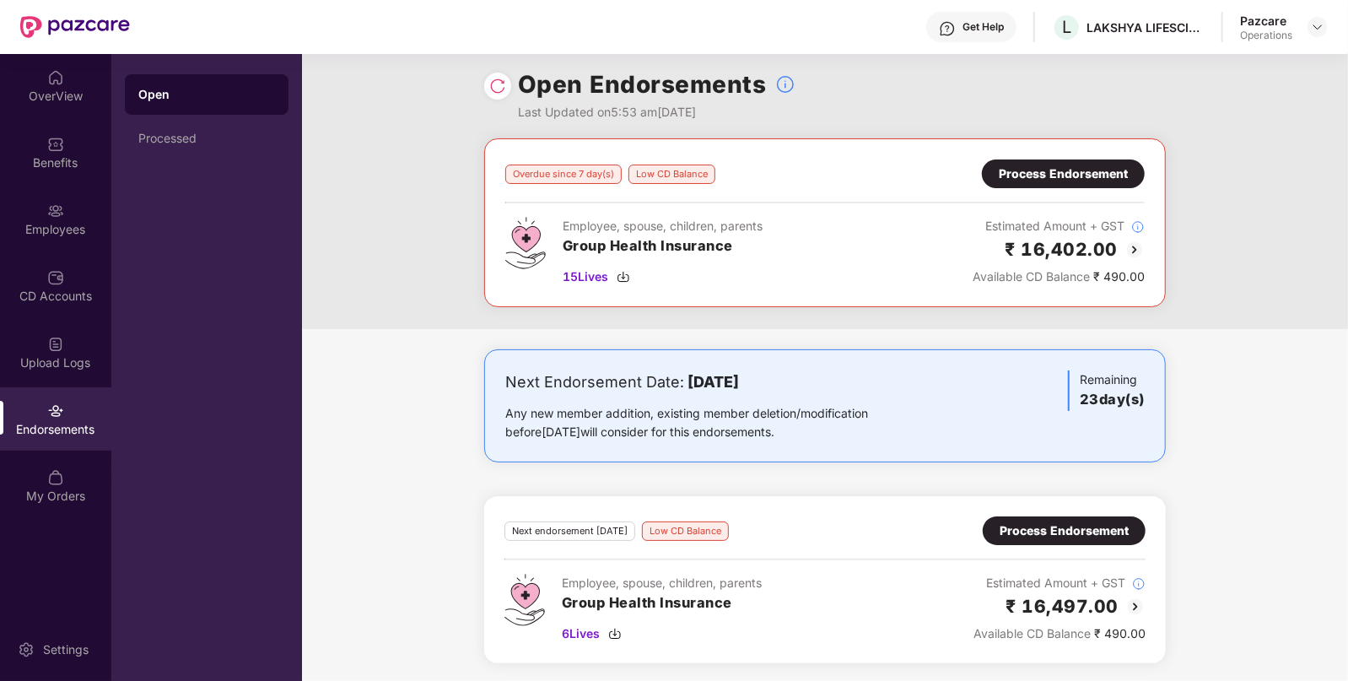
click at [1077, 171] on div "Process Endorsement" at bounding box center [1063, 174] width 129 height 19
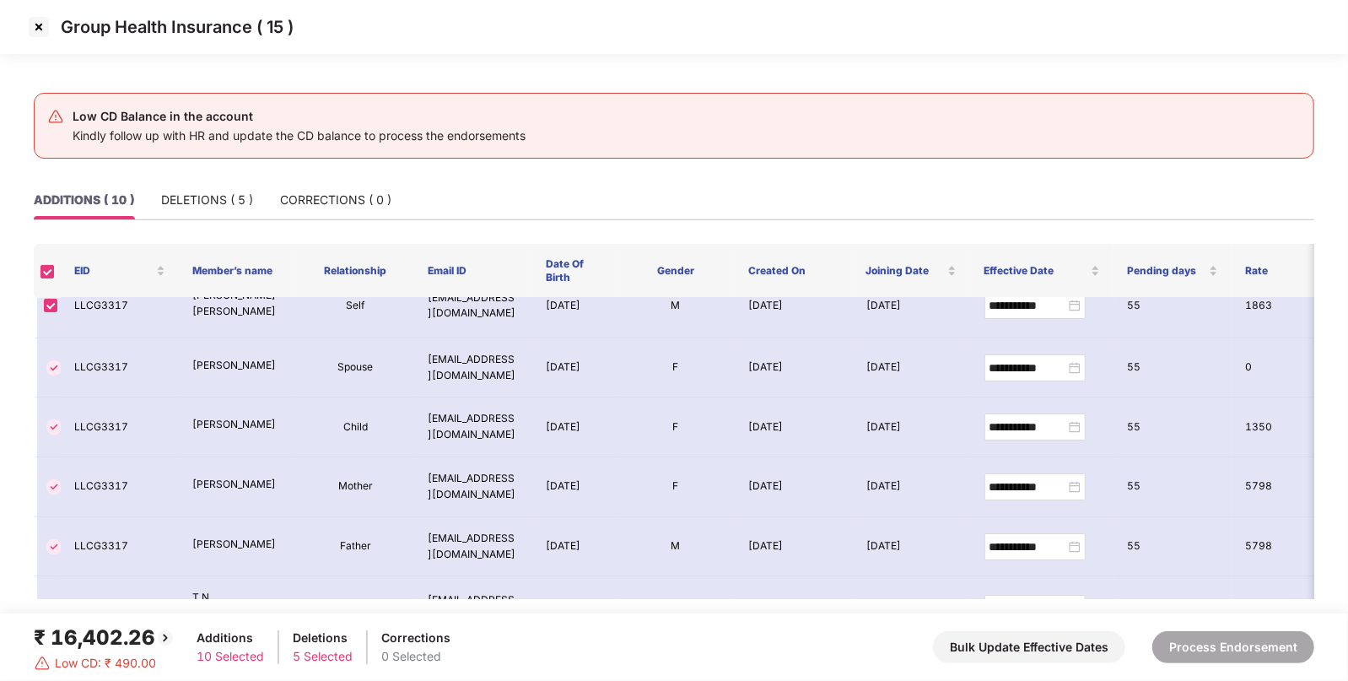
scroll to position [0, 0]
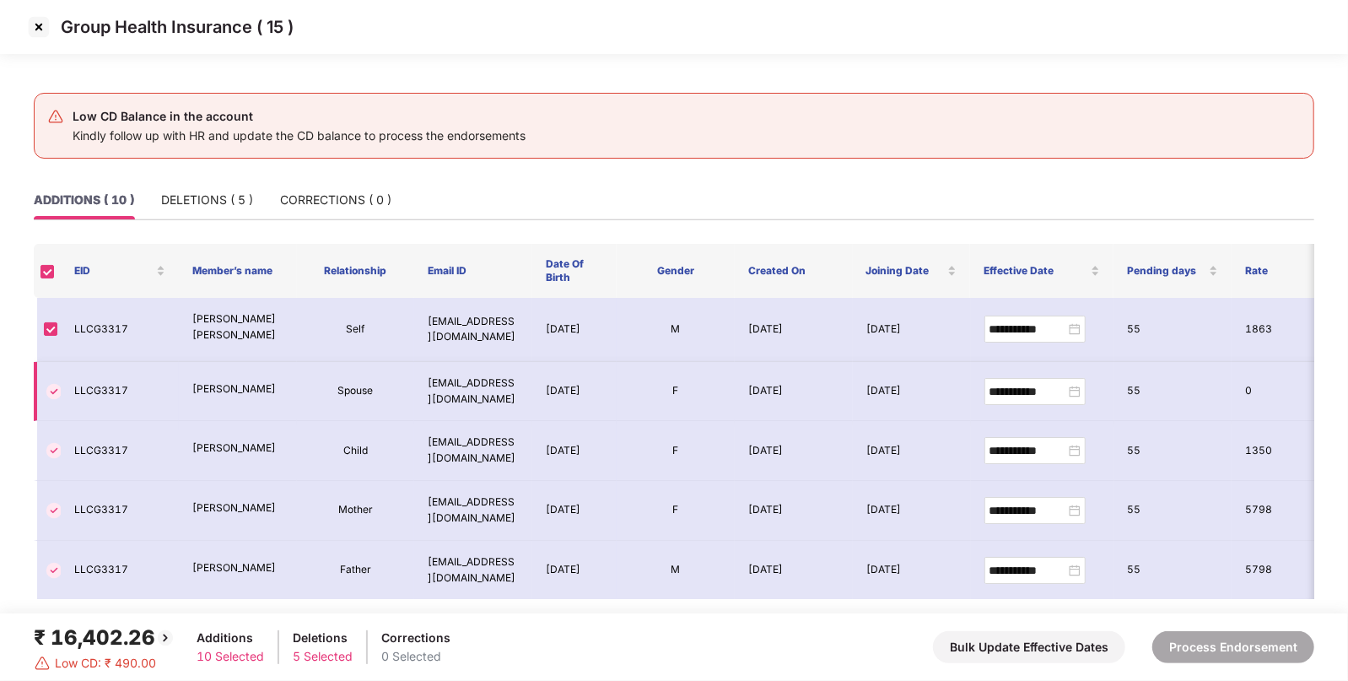
drag, startPoint x: 295, startPoint y: 500, endPoint x: 211, endPoint y: 397, distance: 132.5
click at [211, 397] on p "CHANCHALA CHANDRA" at bounding box center [237, 389] width 91 height 16
drag, startPoint x: 591, startPoint y: 414, endPoint x: 524, endPoint y: 201, distance: 223.7
click at [524, 201] on div "ADDITIONS ( 10 ) DELETIONS ( 5 ) CORRECTIONS ( 0 )" at bounding box center [674, 200] width 1281 height 39
click at [39, 35] on img at bounding box center [38, 27] width 27 height 27
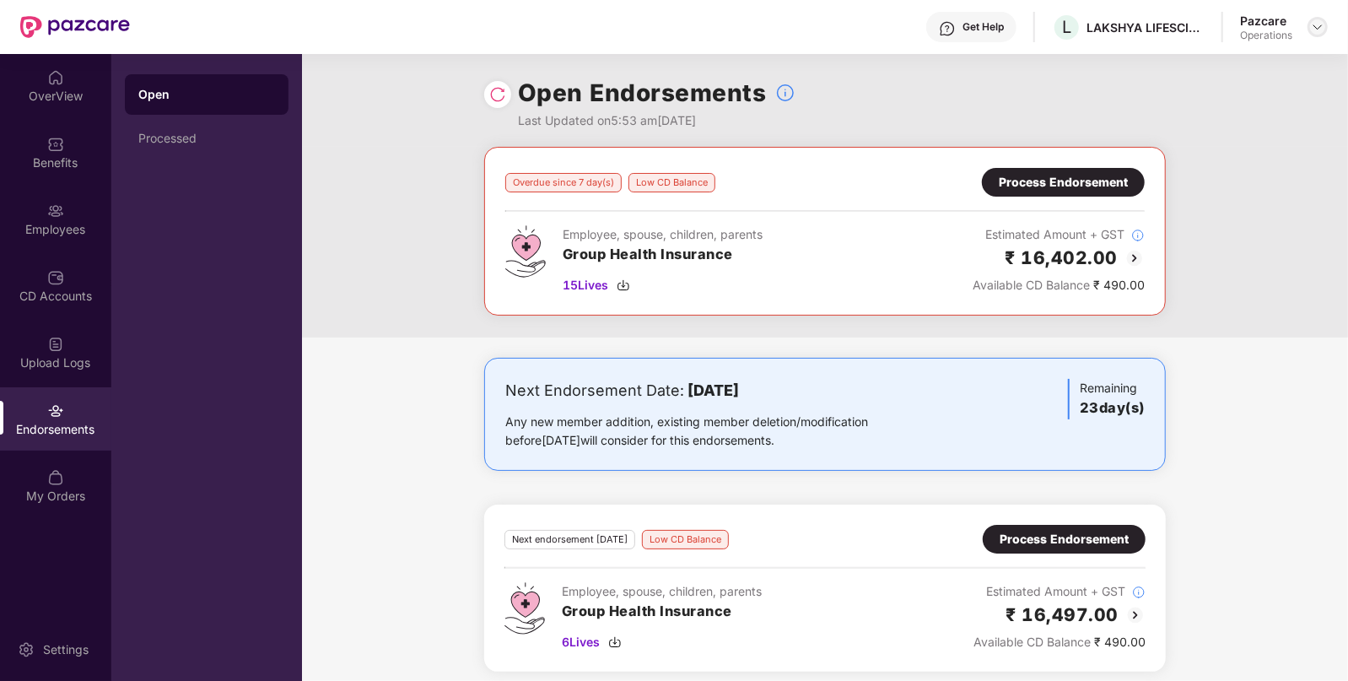
click at [1316, 25] on img at bounding box center [1318, 27] width 14 height 14
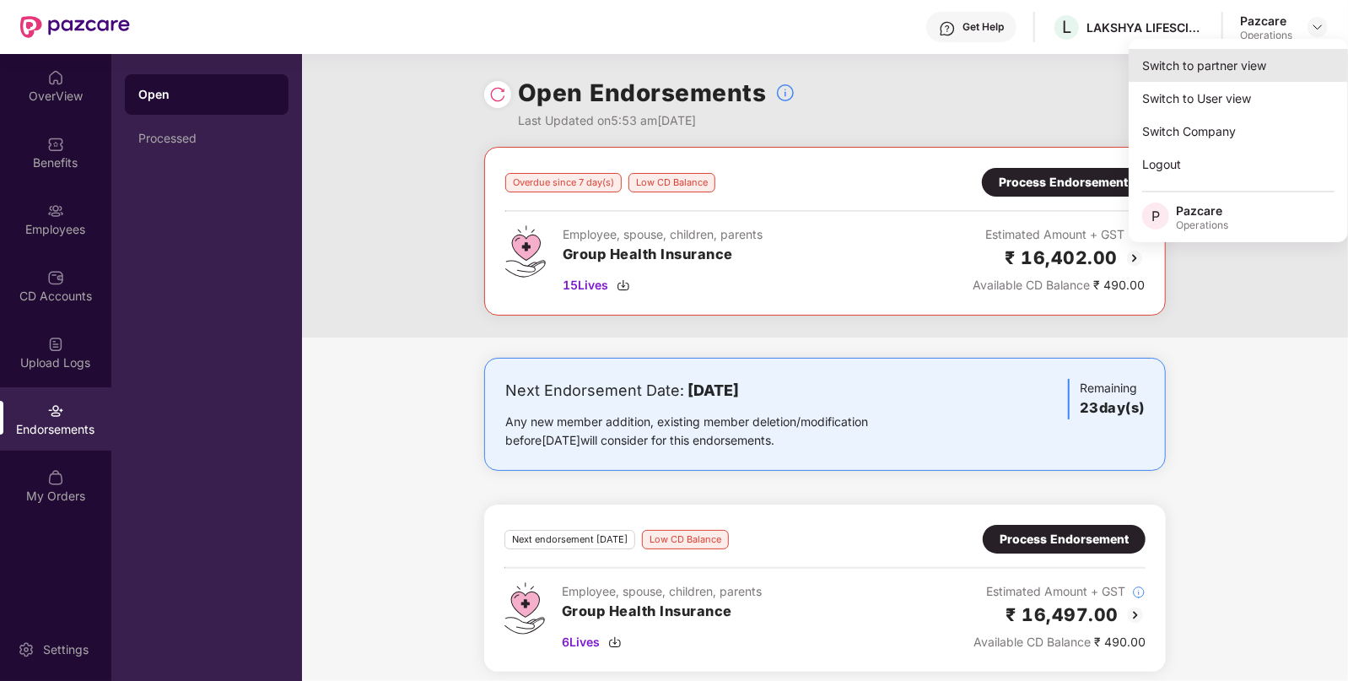
click at [1212, 74] on div "Switch to partner view" at bounding box center [1238, 65] width 219 height 33
